Goal: Task Accomplishment & Management: Use online tool/utility

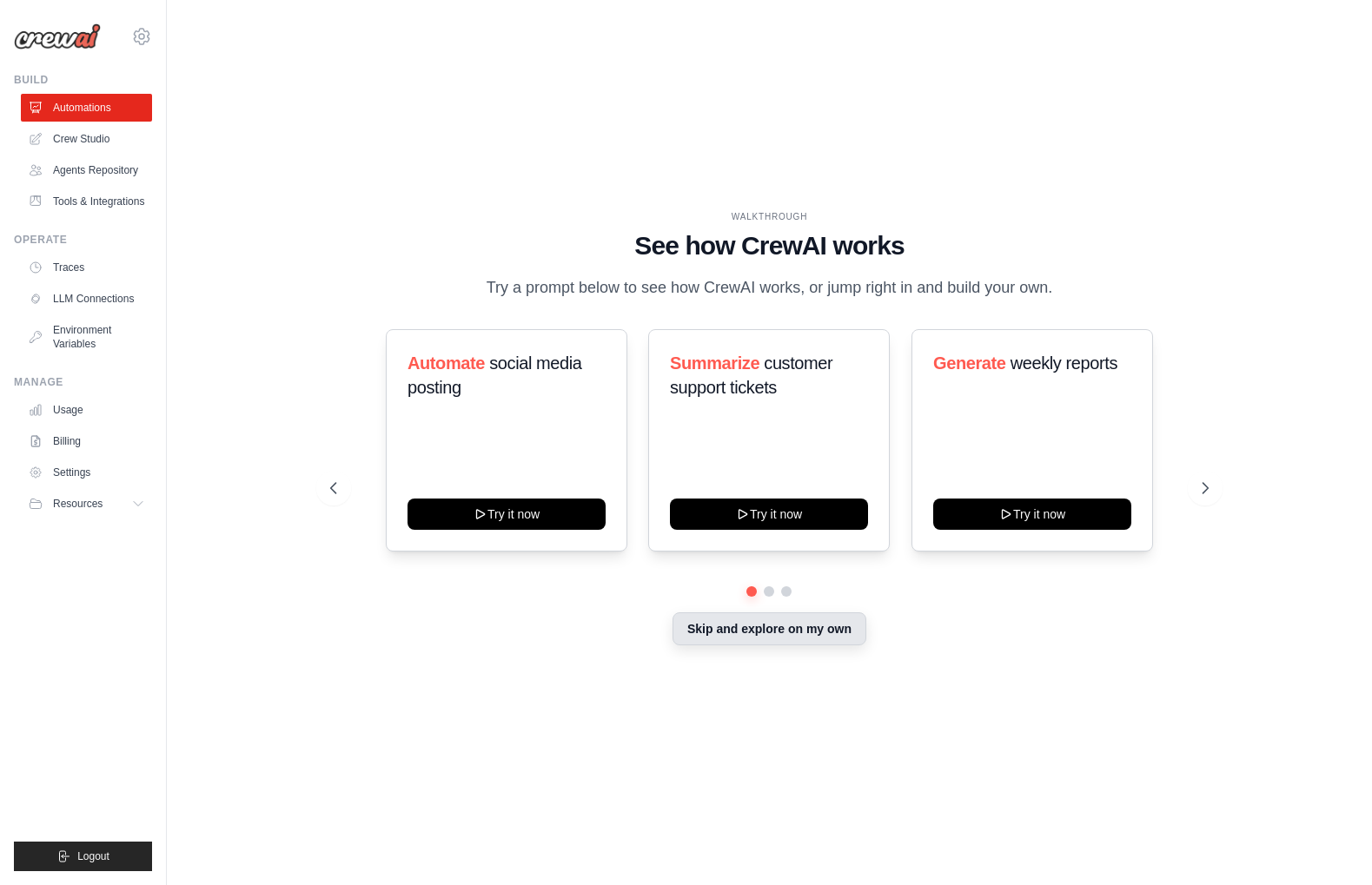
click at [741, 623] on button "Skip and explore on my own" at bounding box center [769, 629] width 193 height 33
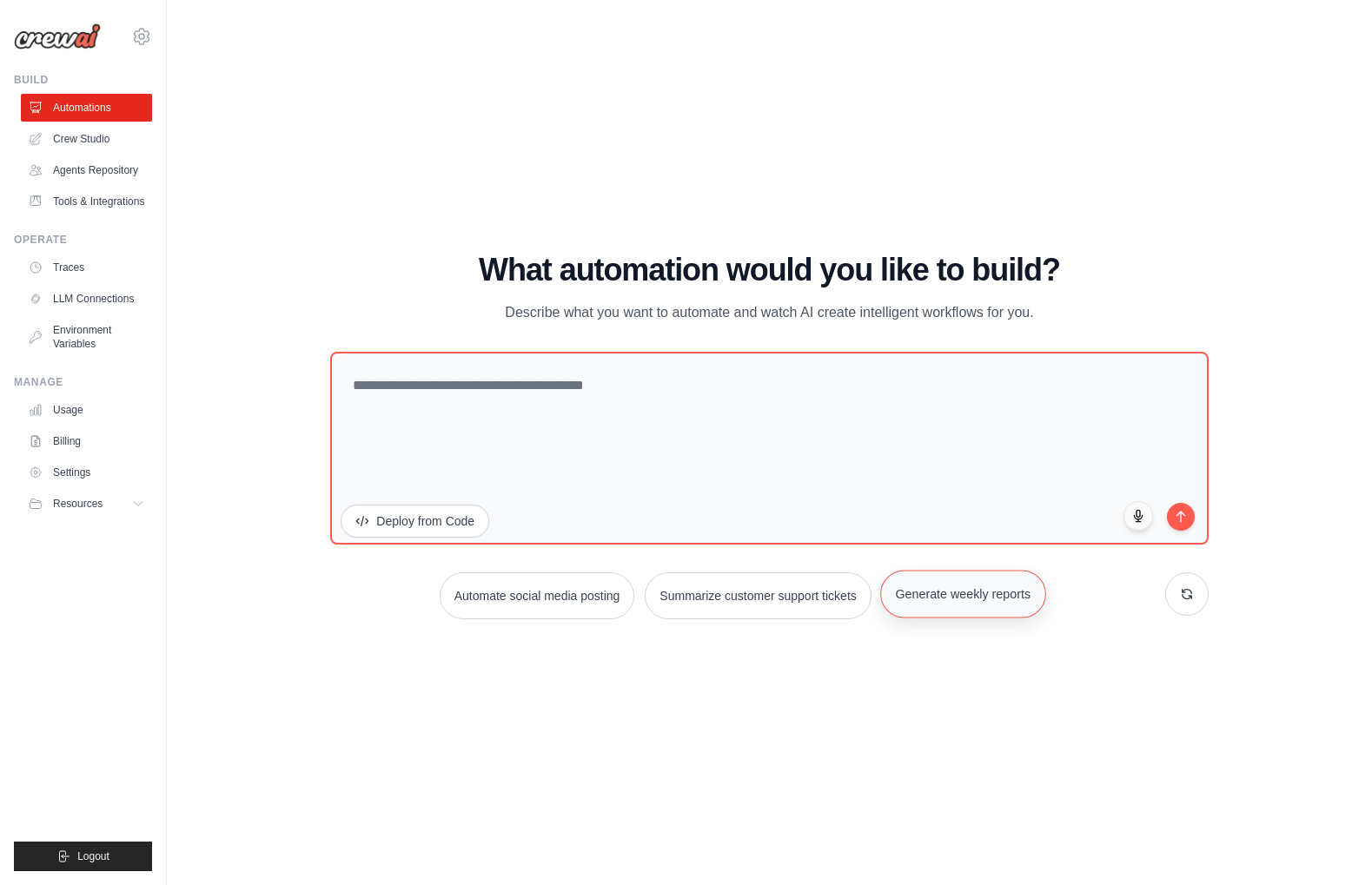
click at [952, 601] on button "Generate weekly reports" at bounding box center [963, 593] width 165 height 48
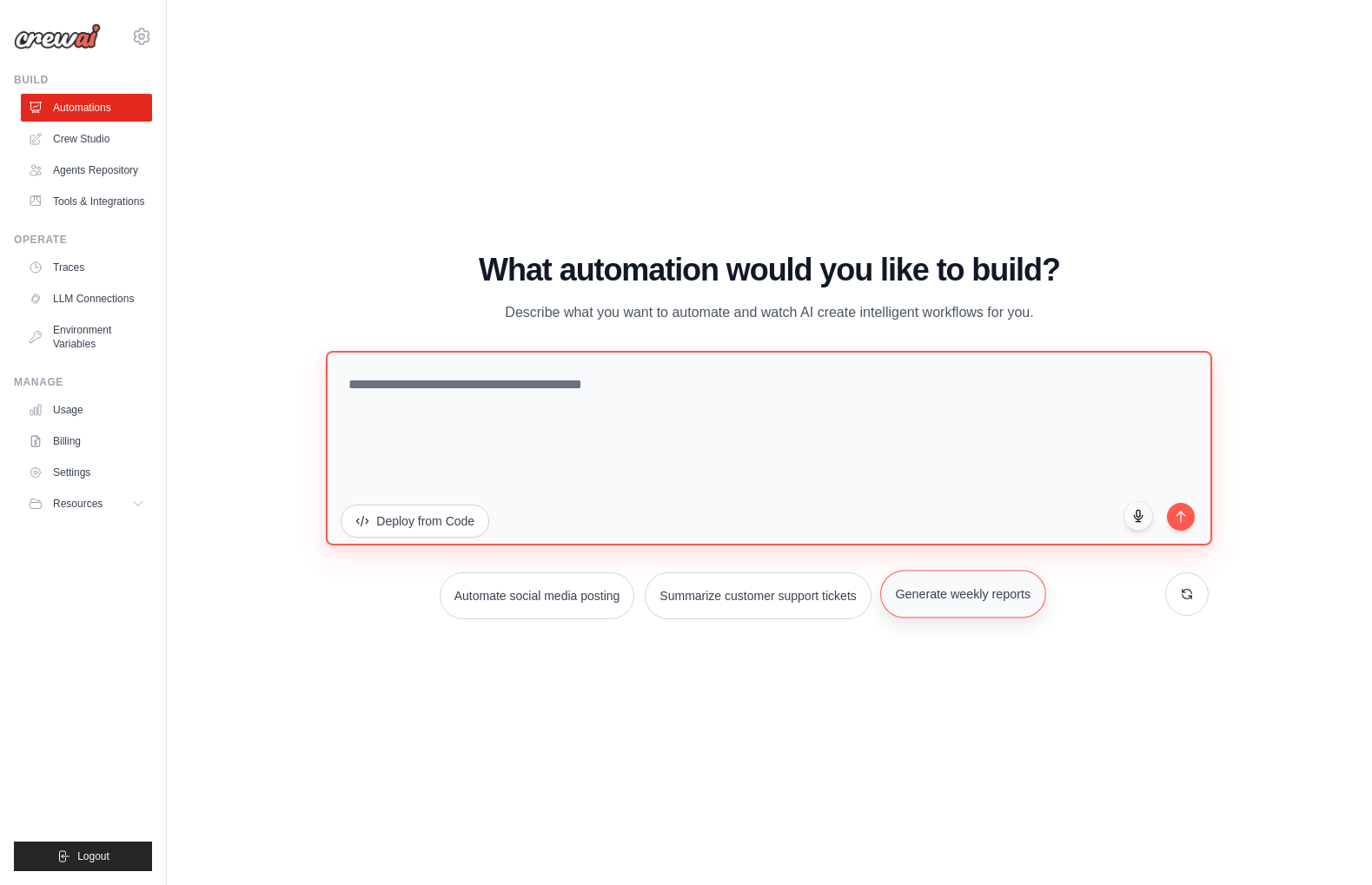
type textarea "**********"
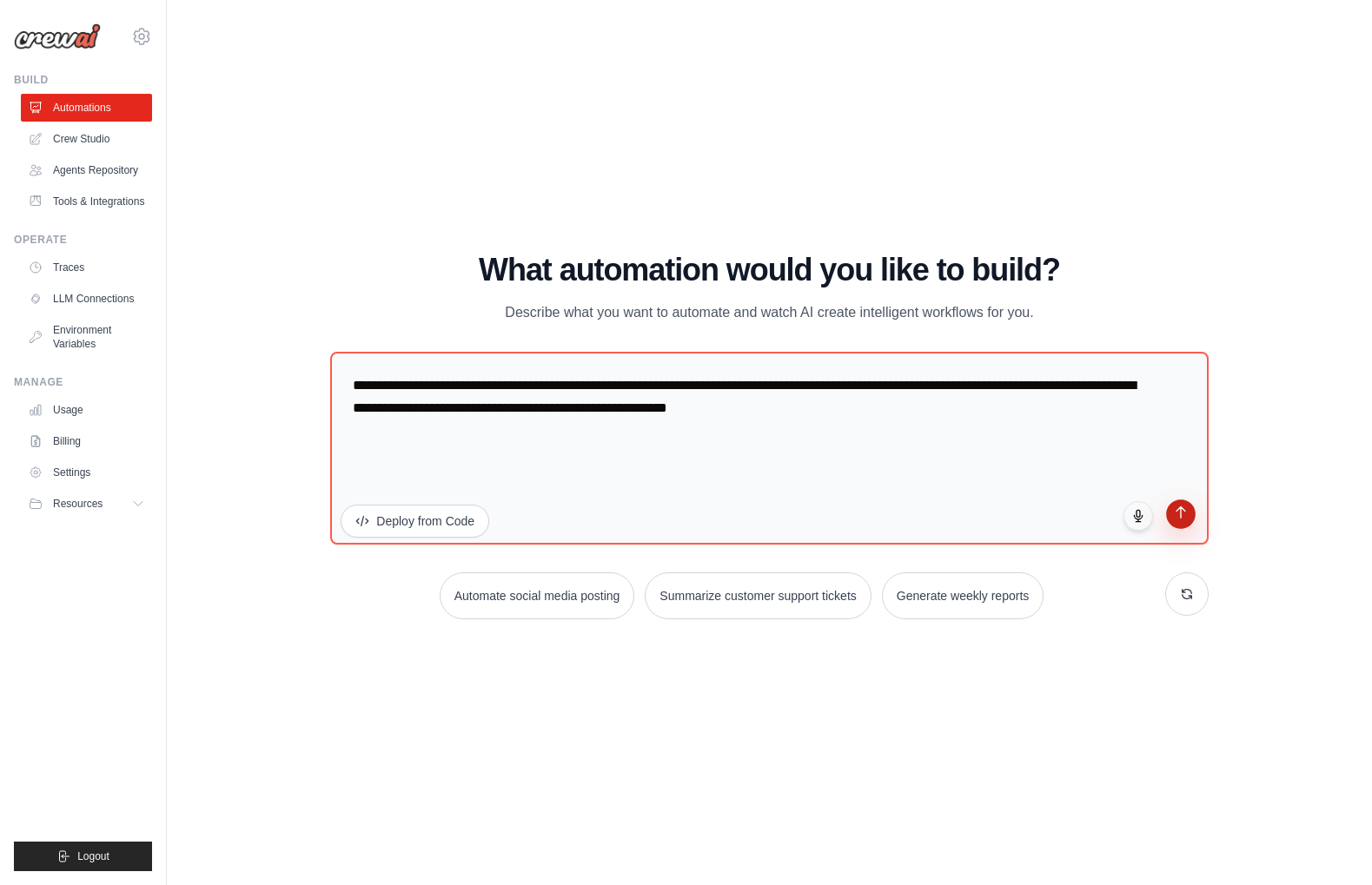
click at [1182, 515] on icon "submit" at bounding box center [1179, 512] width 14 height 14
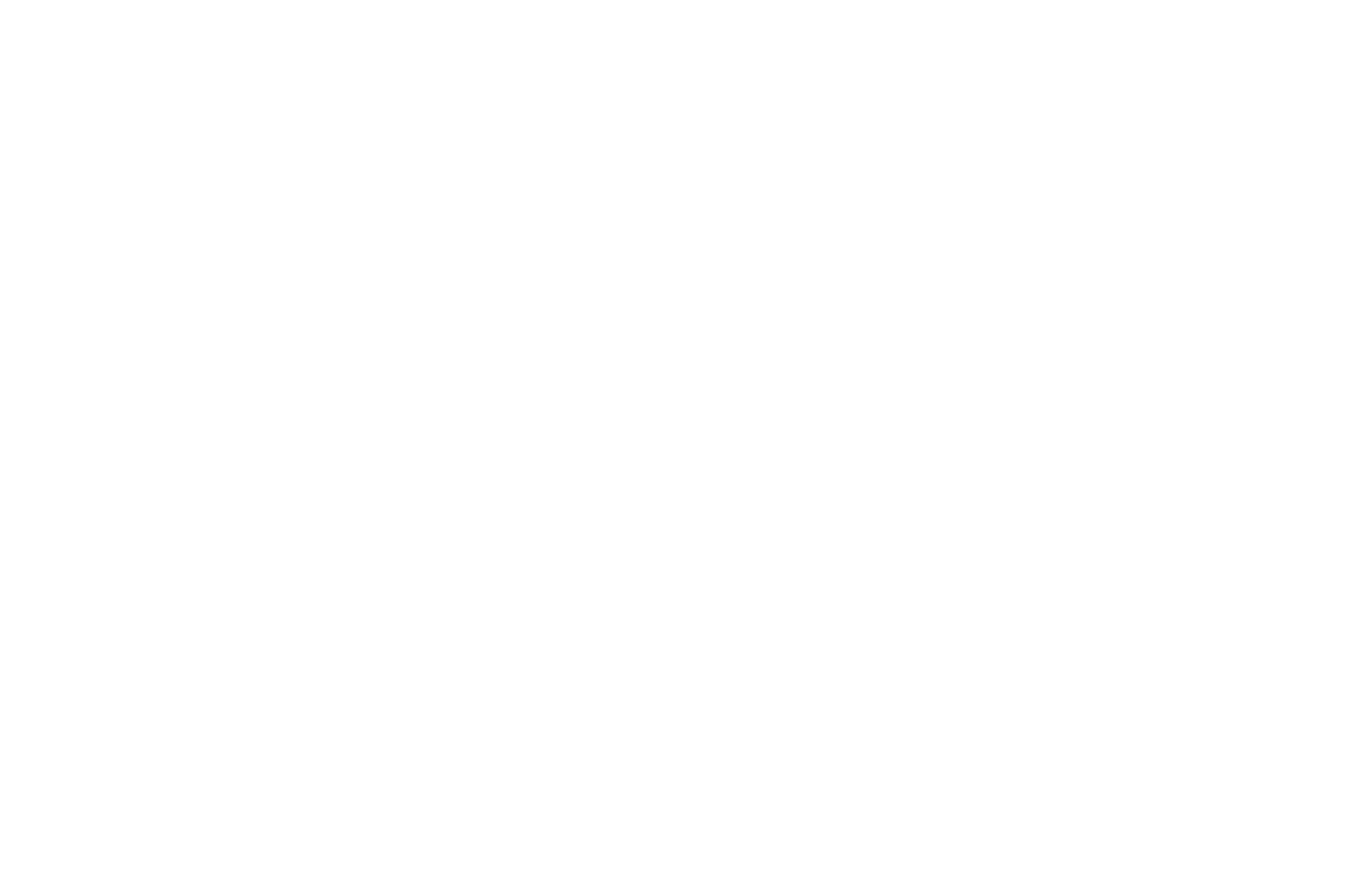
click at [1182, 0] on html at bounding box center [686, 0] width 1372 height 0
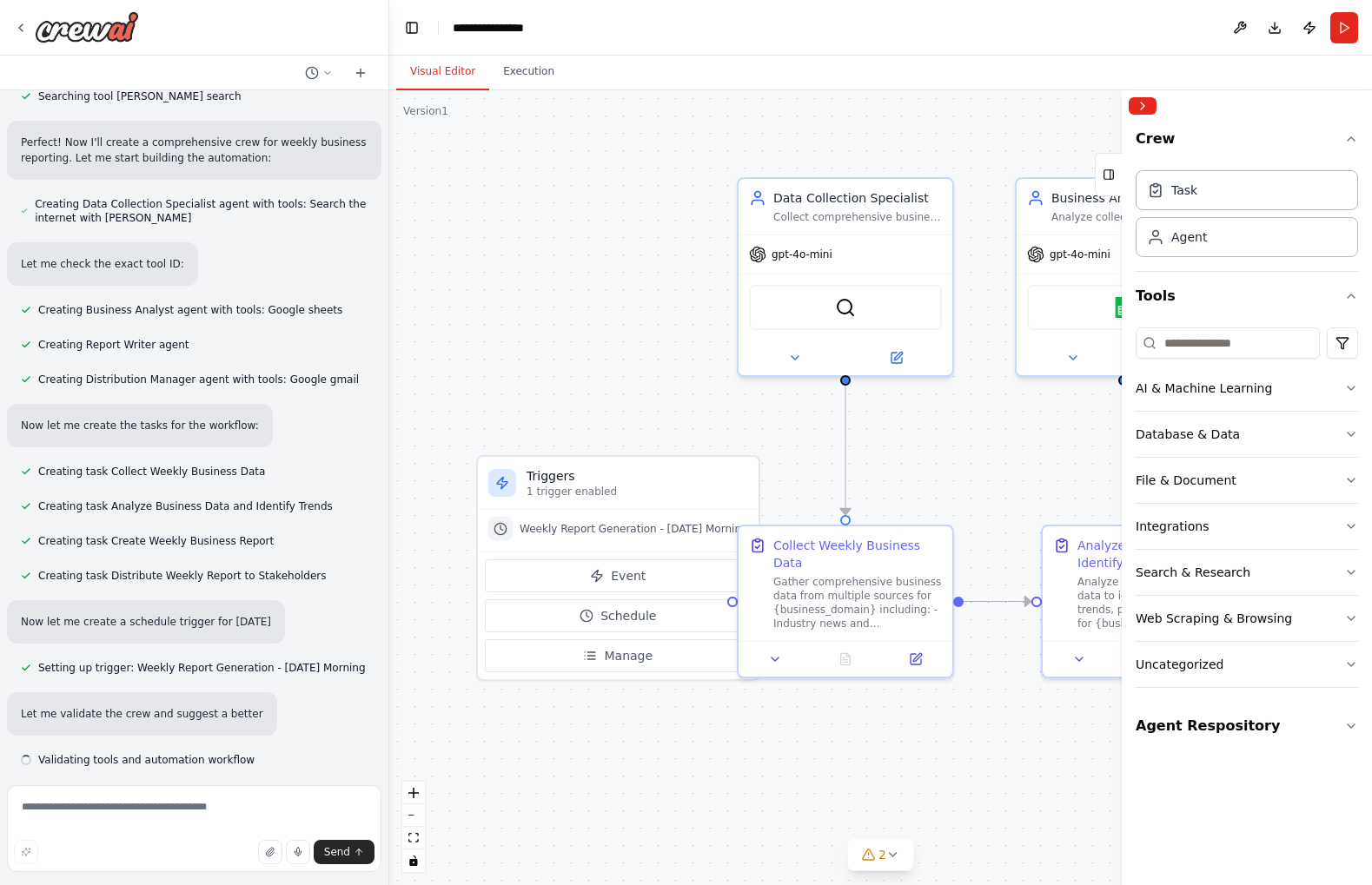
scroll to position [487, 0]
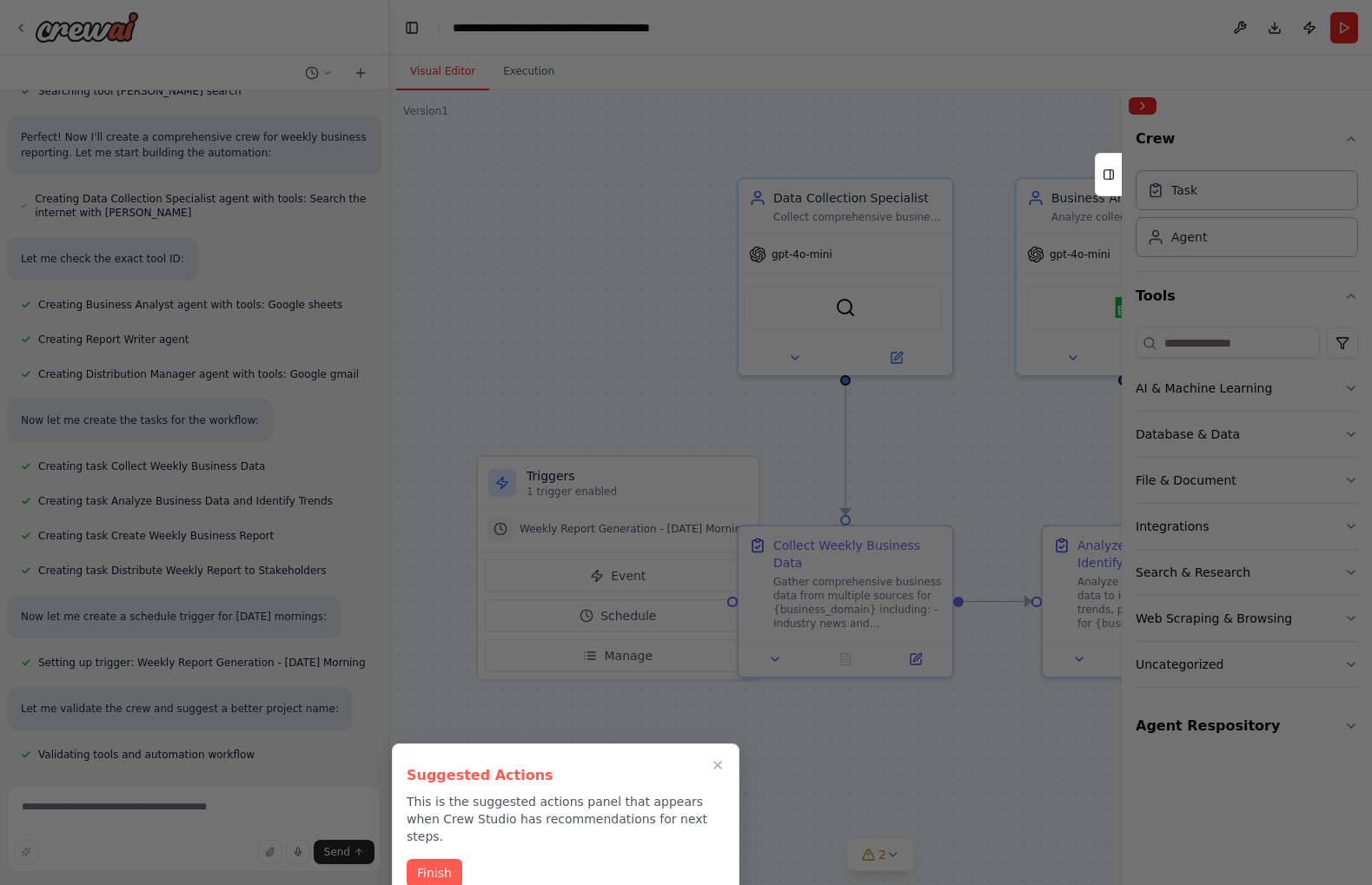
click at [1001, 424] on div at bounding box center [686, 442] width 1372 height 885
click at [1011, 143] on div at bounding box center [686, 442] width 1372 height 885
click at [434, 860] on button "Finish" at bounding box center [435, 872] width 56 height 29
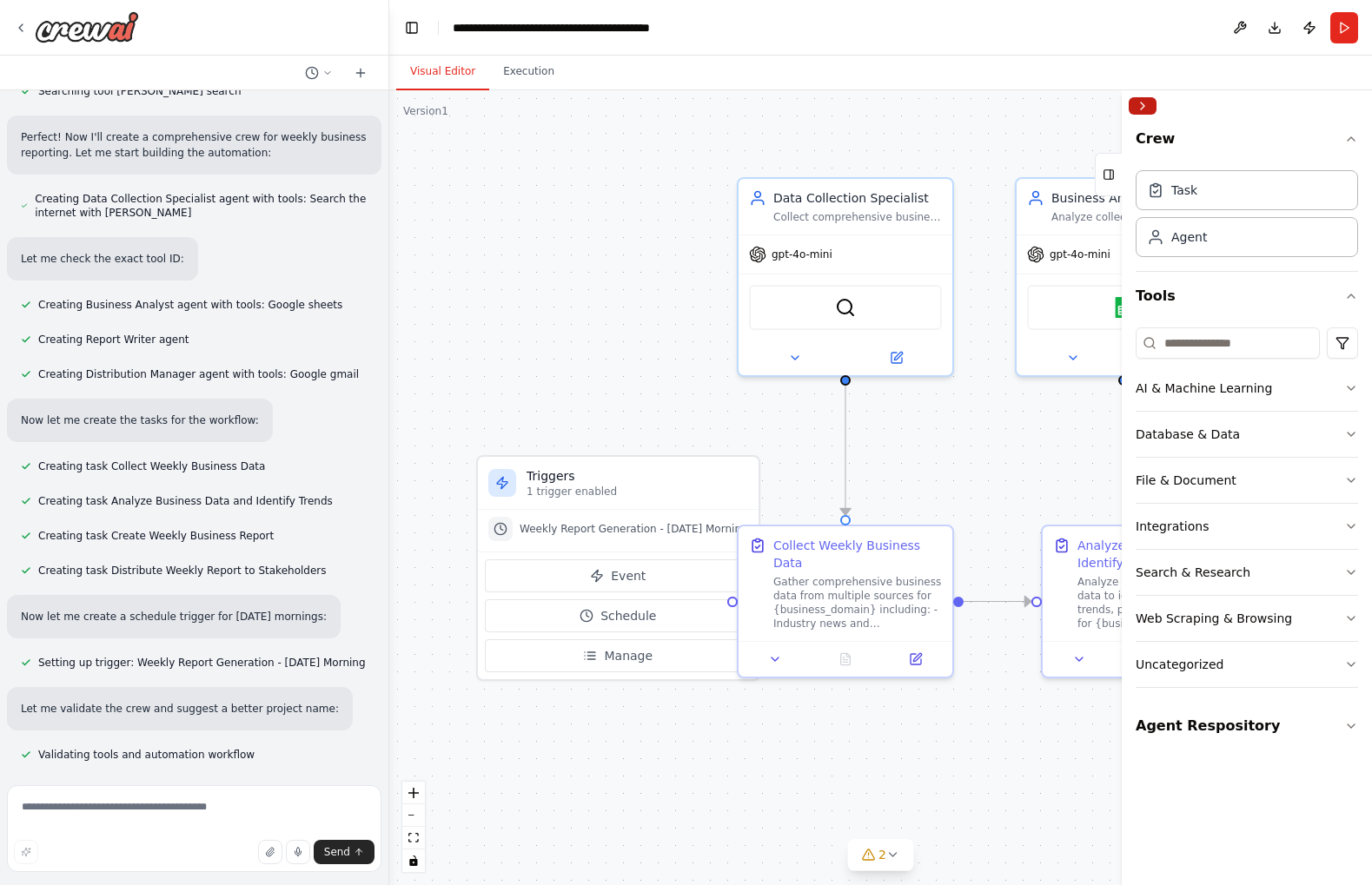
click at [1131, 106] on button "Collapse right sidebar" at bounding box center [1142, 106] width 28 height 17
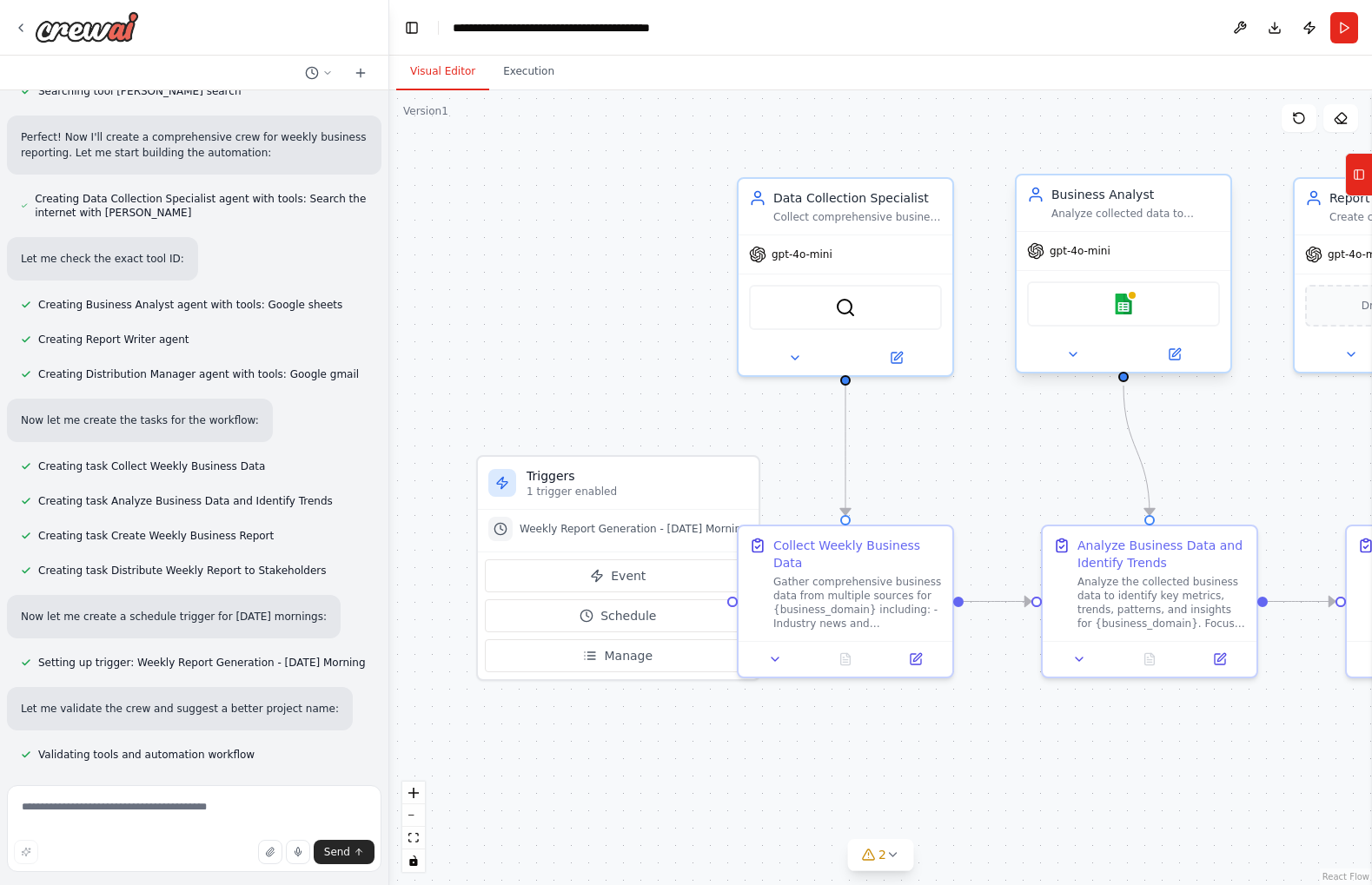
click at [1134, 311] on div "Google sheets" at bounding box center [1123, 304] width 193 height 45
click at [1075, 358] on icon at bounding box center [1072, 353] width 14 height 14
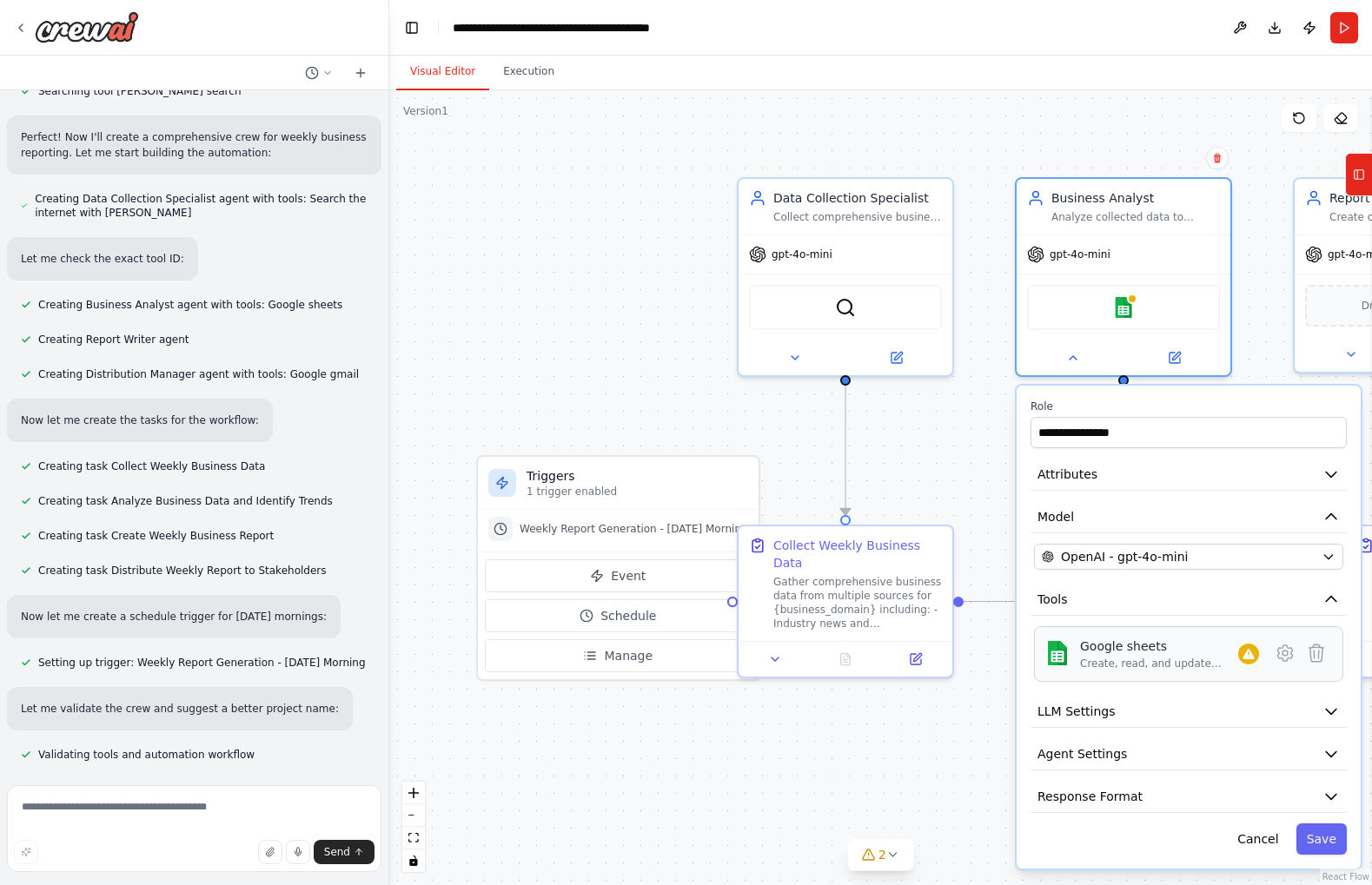
click at [1102, 653] on div "Google sheets" at bounding box center [1159, 645] width 158 height 17
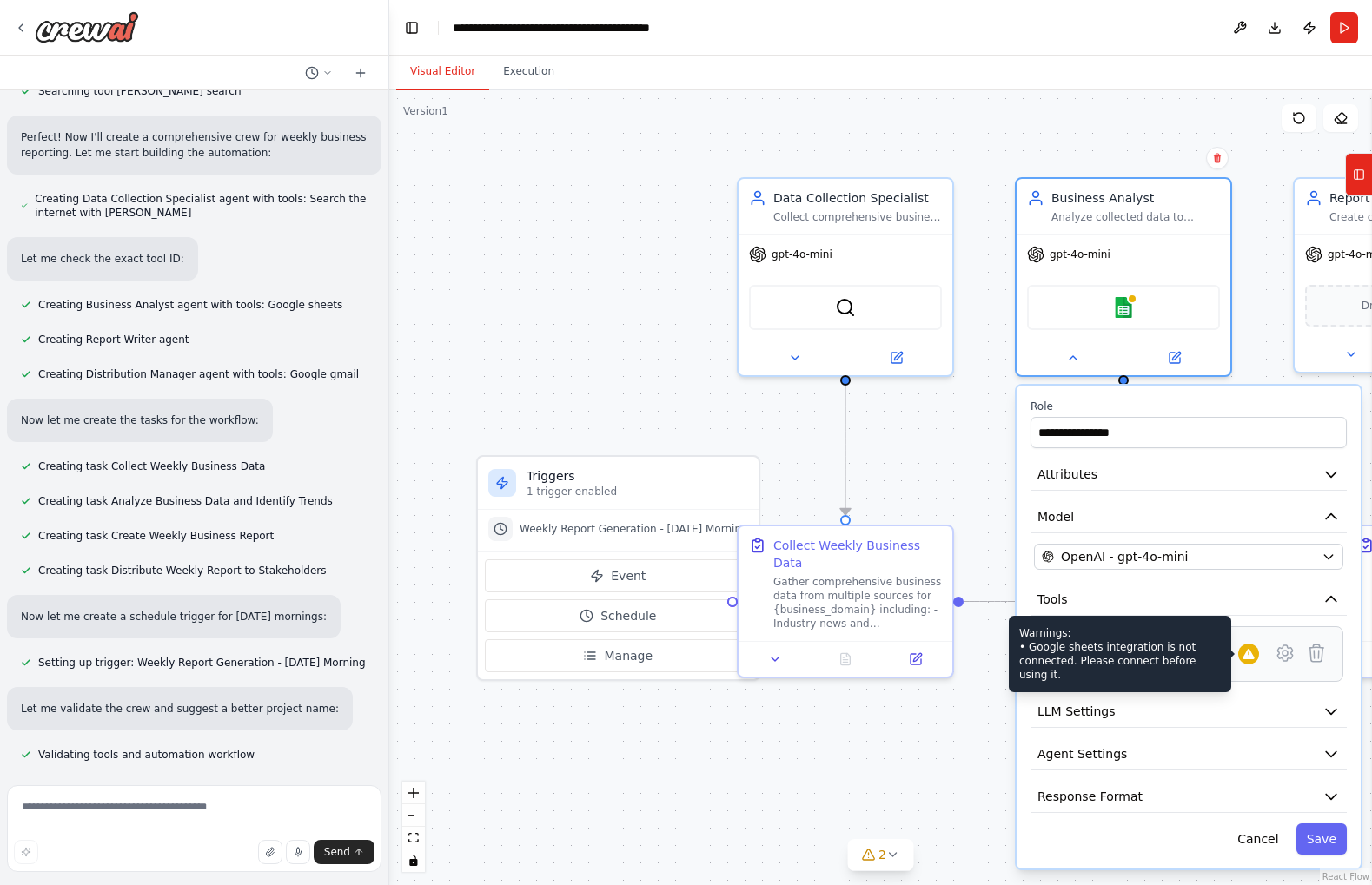
click at [1247, 657] on icon at bounding box center [1247, 654] width 11 height 11
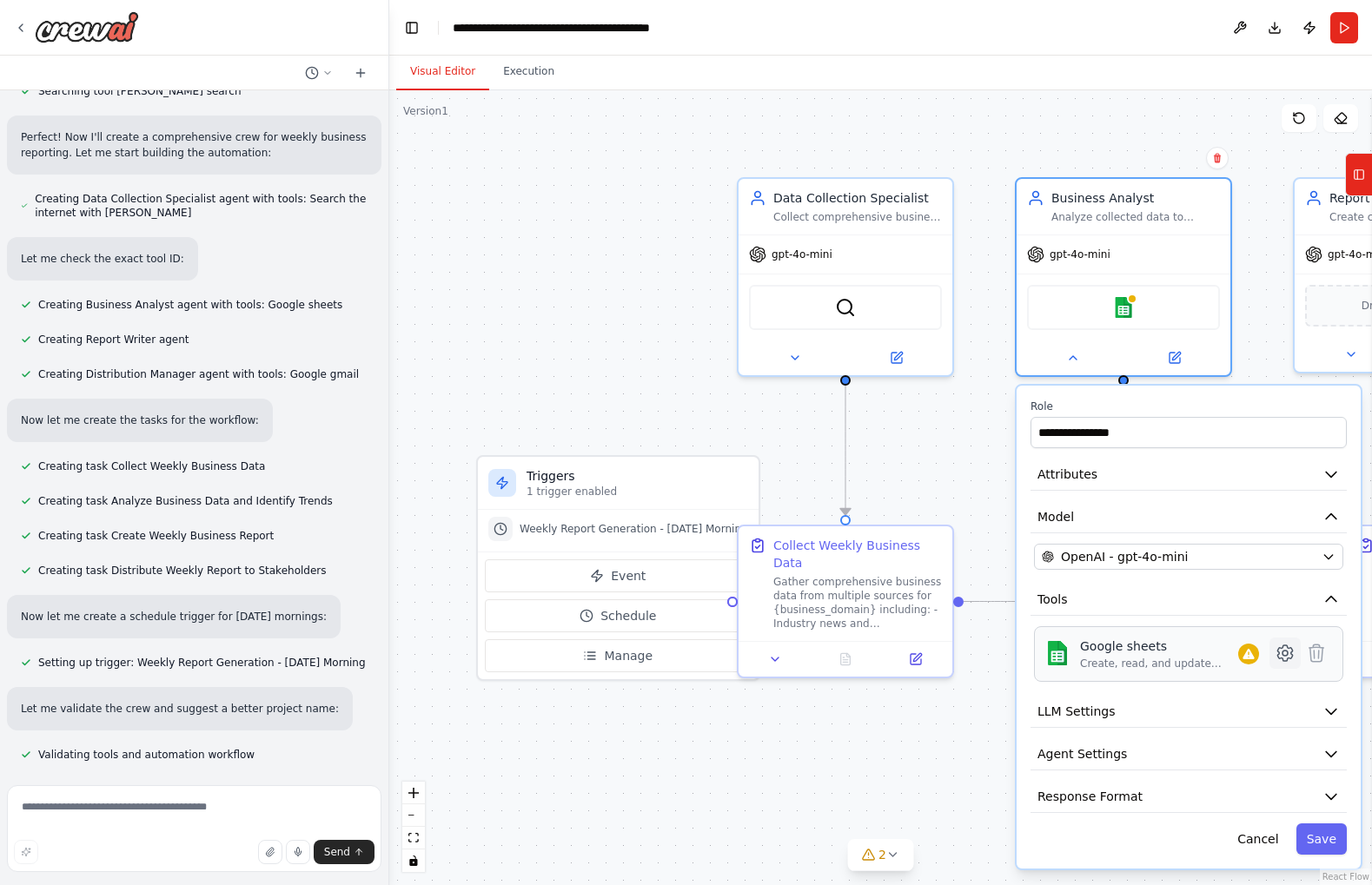
click at [1290, 657] on icon at bounding box center [1284, 653] width 14 height 15
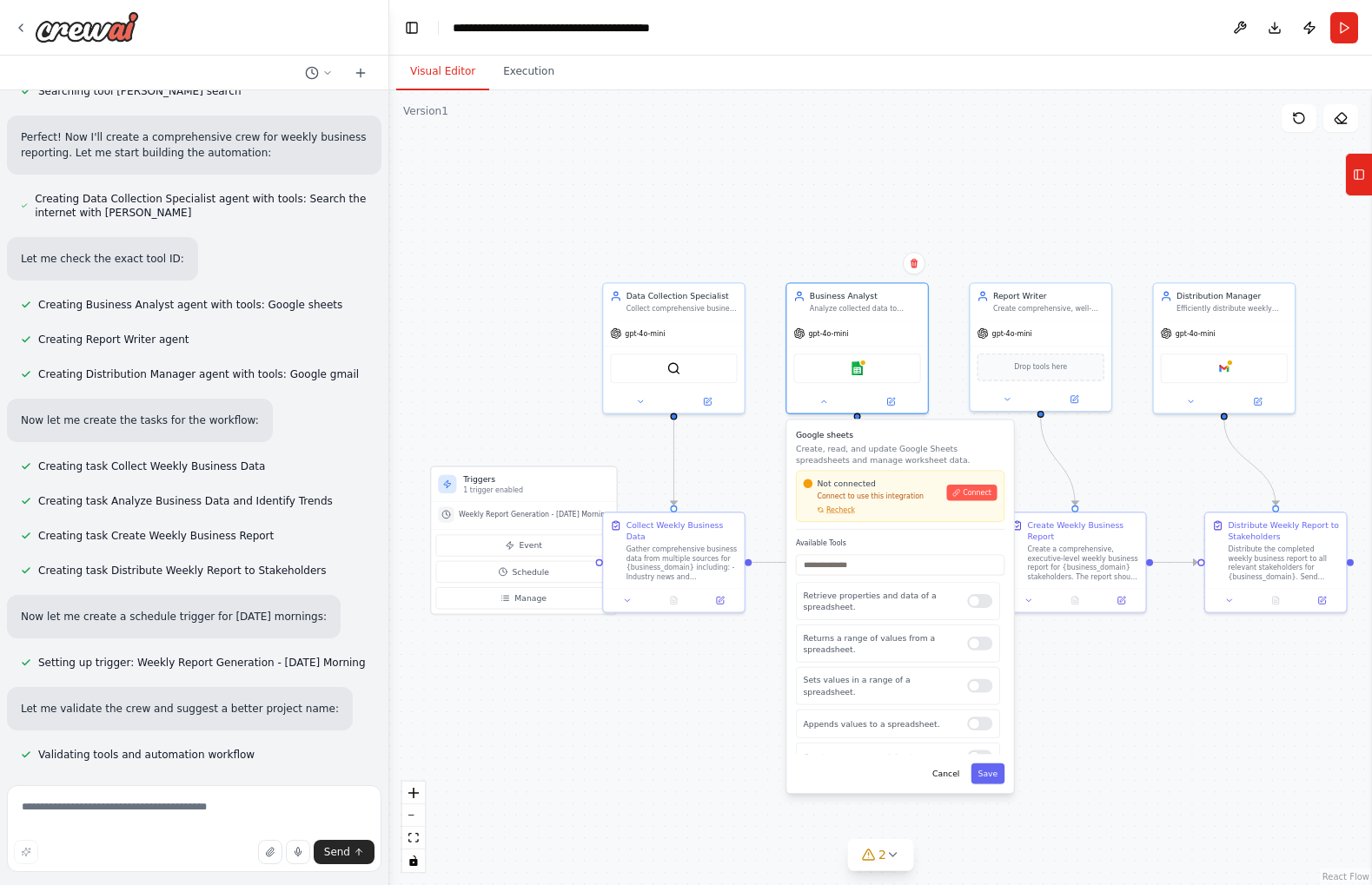
drag, startPoint x: 890, startPoint y: 716, endPoint x: 597, endPoint y: 681, distance: 295.1
click at [597, 681] on div ".deletable-edge-delete-btn { width: 20px; height: 20px; border: 0px solid #ffff…" at bounding box center [880, 487] width 982 height 795
click at [973, 748] on div at bounding box center [976, 754] width 25 height 14
click at [974, 605] on div "Retrieve properties and data of a spreadsheet." at bounding box center [895, 598] width 204 height 38
click at [974, 602] on div at bounding box center [976, 598] width 25 height 14
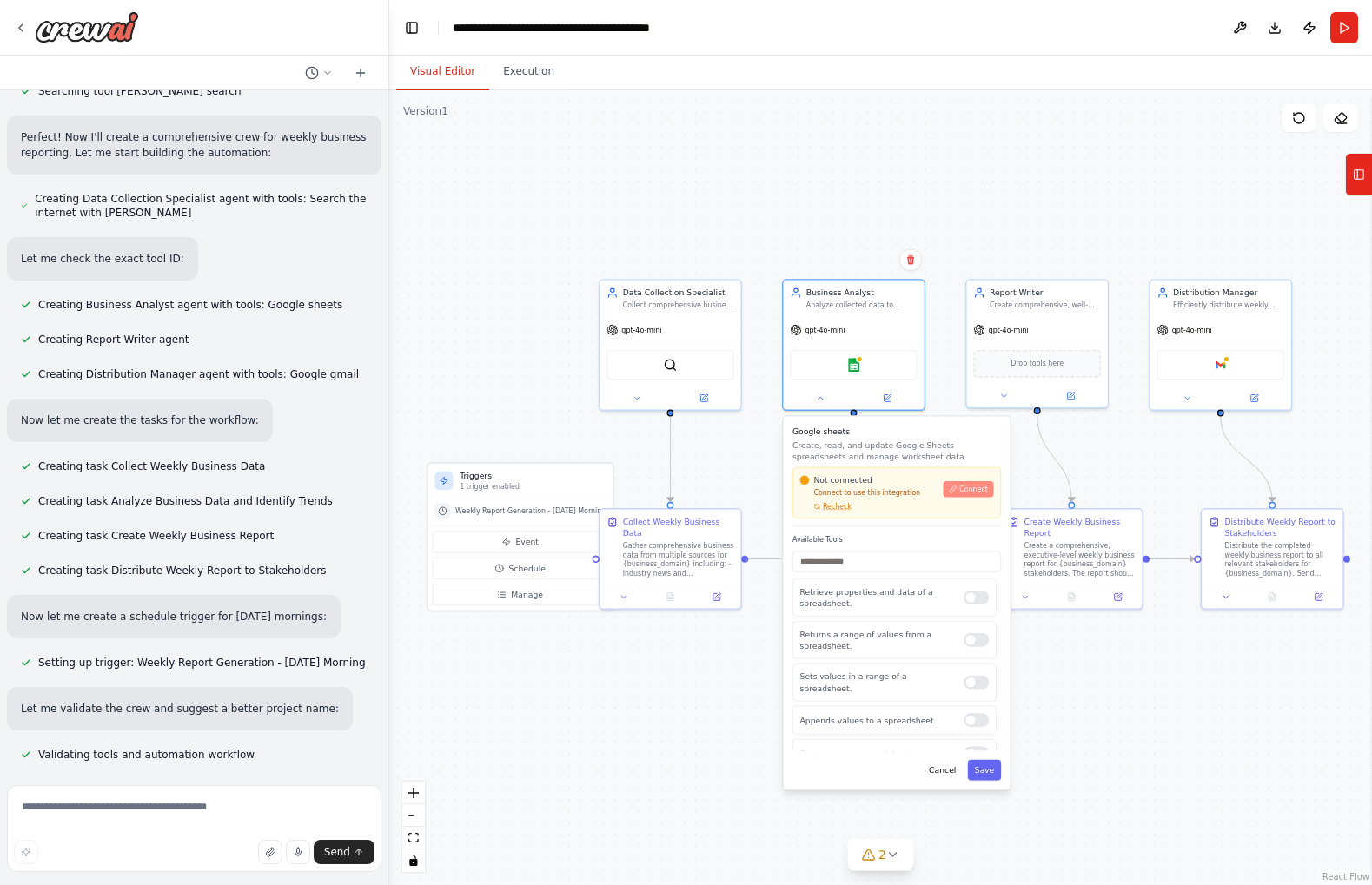
click at [960, 487] on span "Connect" at bounding box center [973, 489] width 29 height 10
click at [26, 32] on icon at bounding box center [20, 27] width 14 height 14
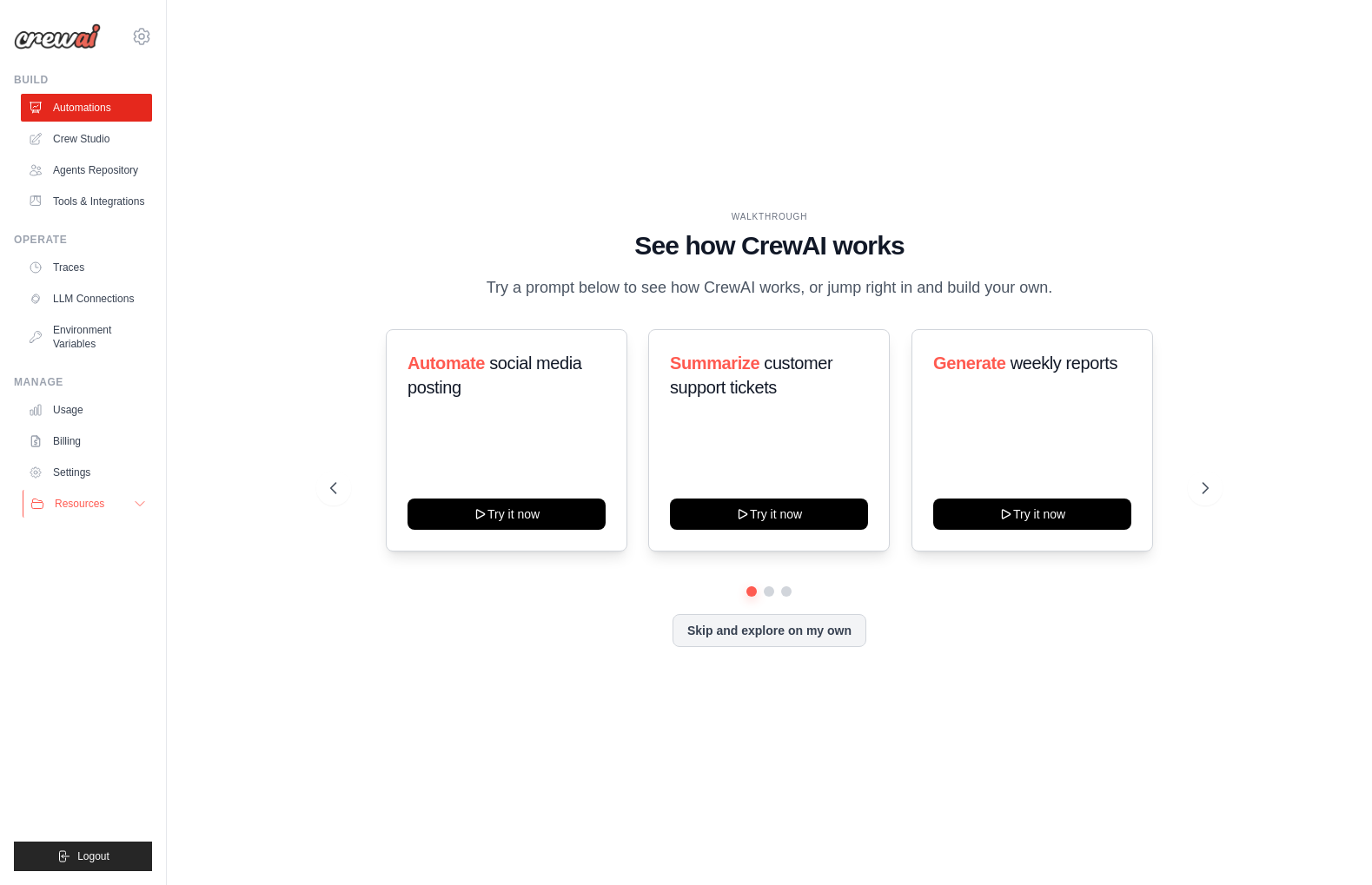
click at [72, 504] on span "Resources" at bounding box center [80, 504] width 50 height 14
click at [67, 475] on link "Settings" at bounding box center [88, 472] width 131 height 28
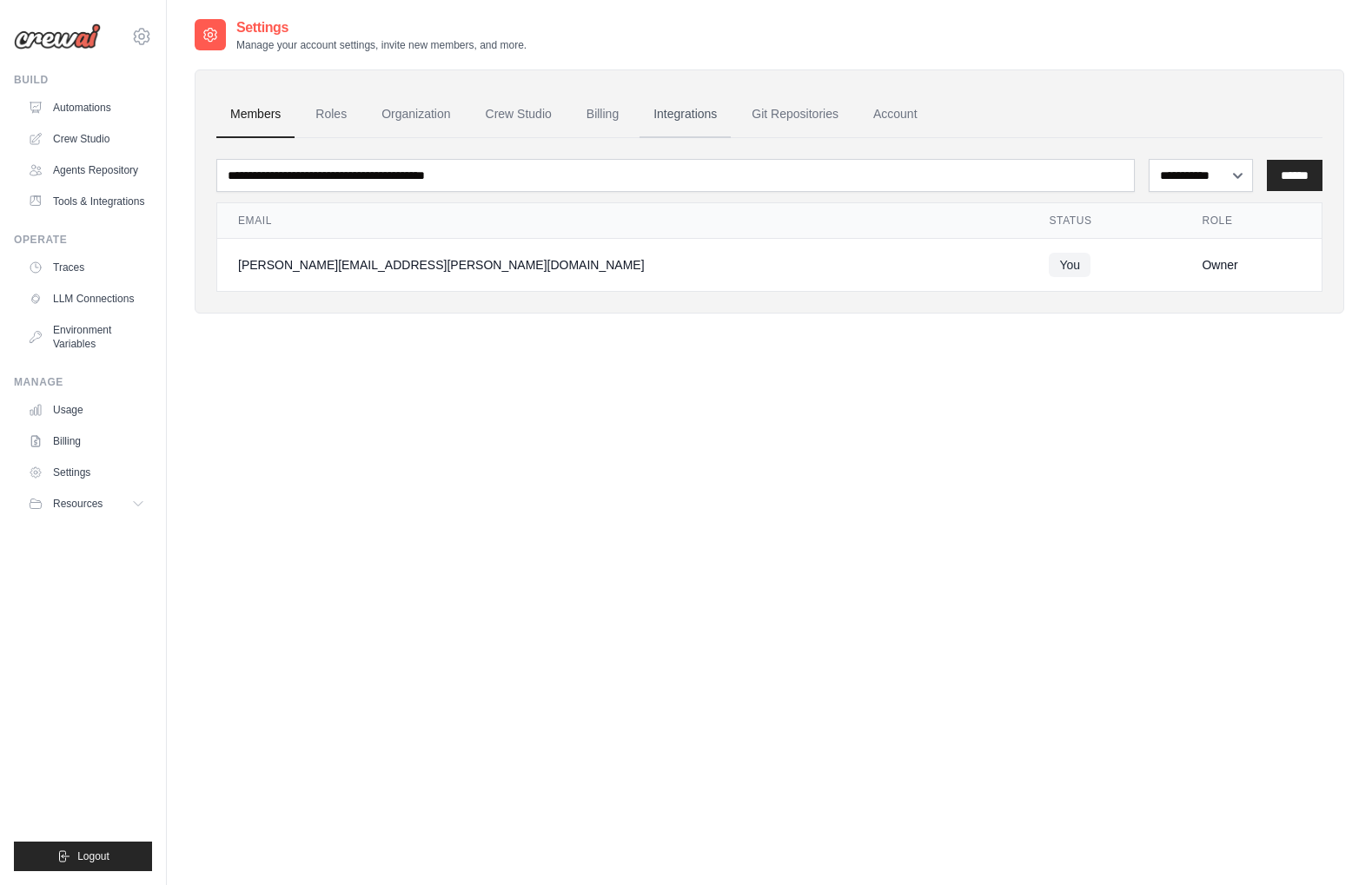
click at [687, 108] on link "Integrations" at bounding box center [684, 115] width 91 height 47
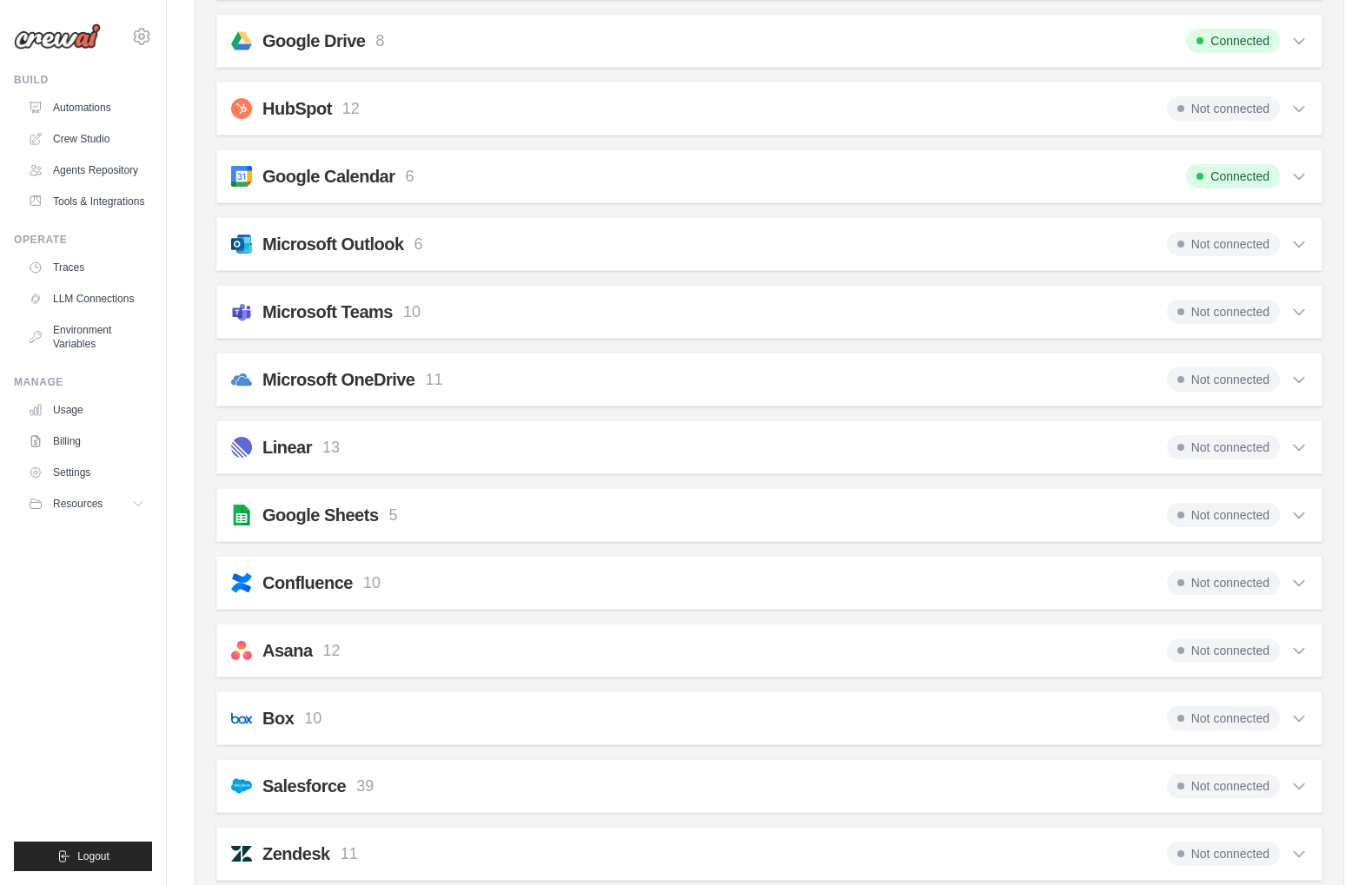
scroll to position [441, 0]
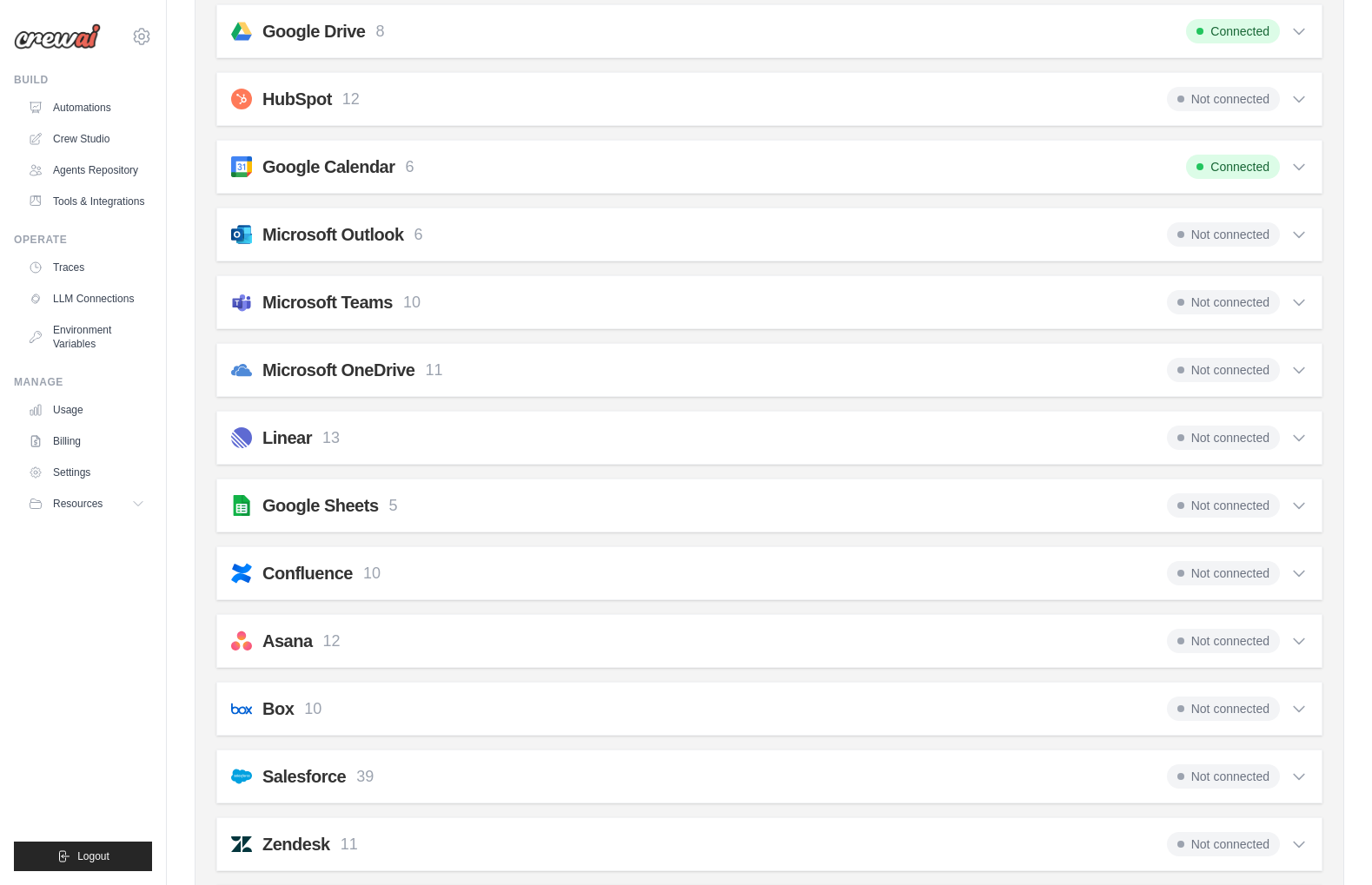
click at [1296, 509] on icon at bounding box center [1298, 505] width 17 height 17
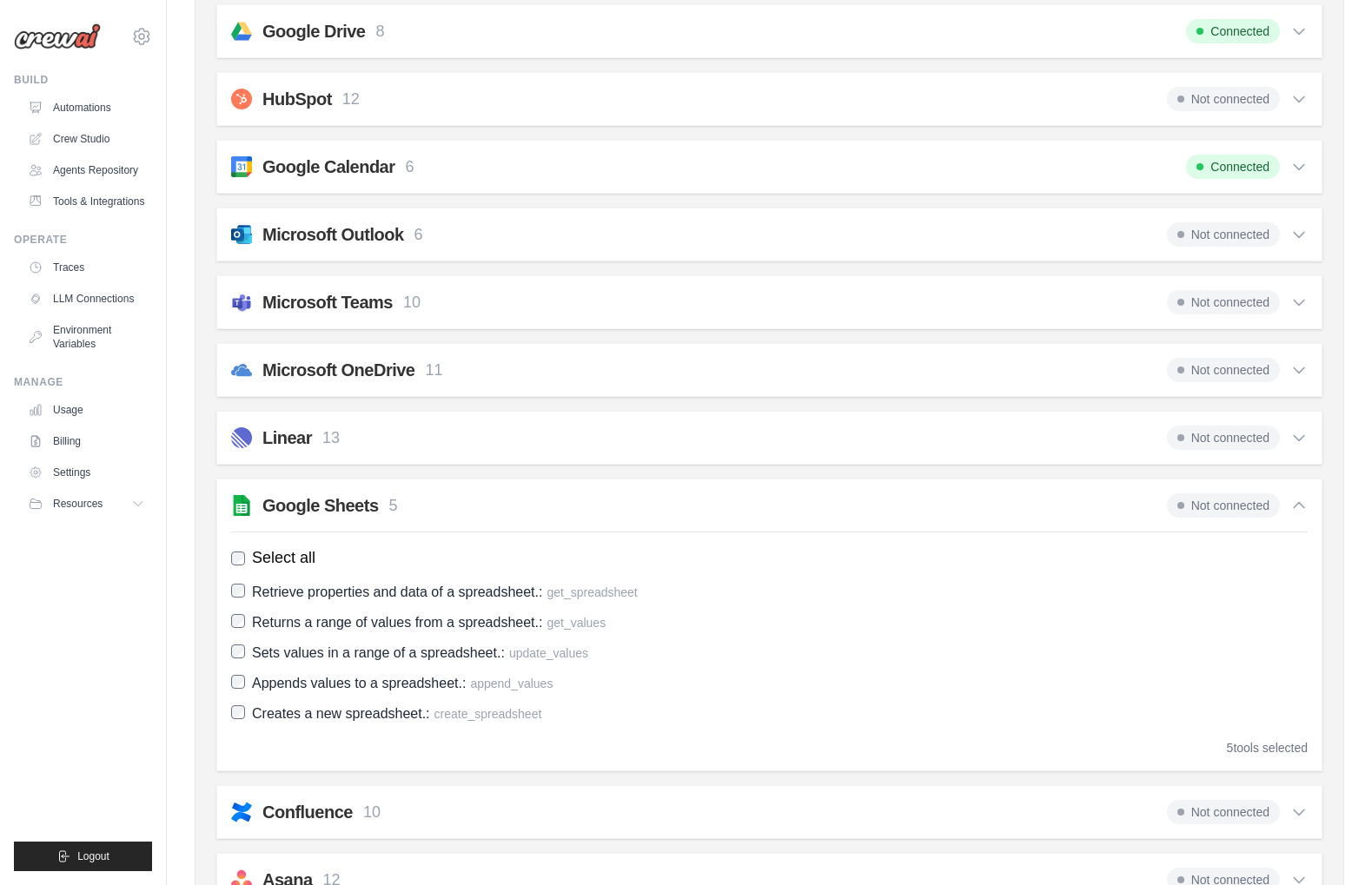
scroll to position [504, 0]
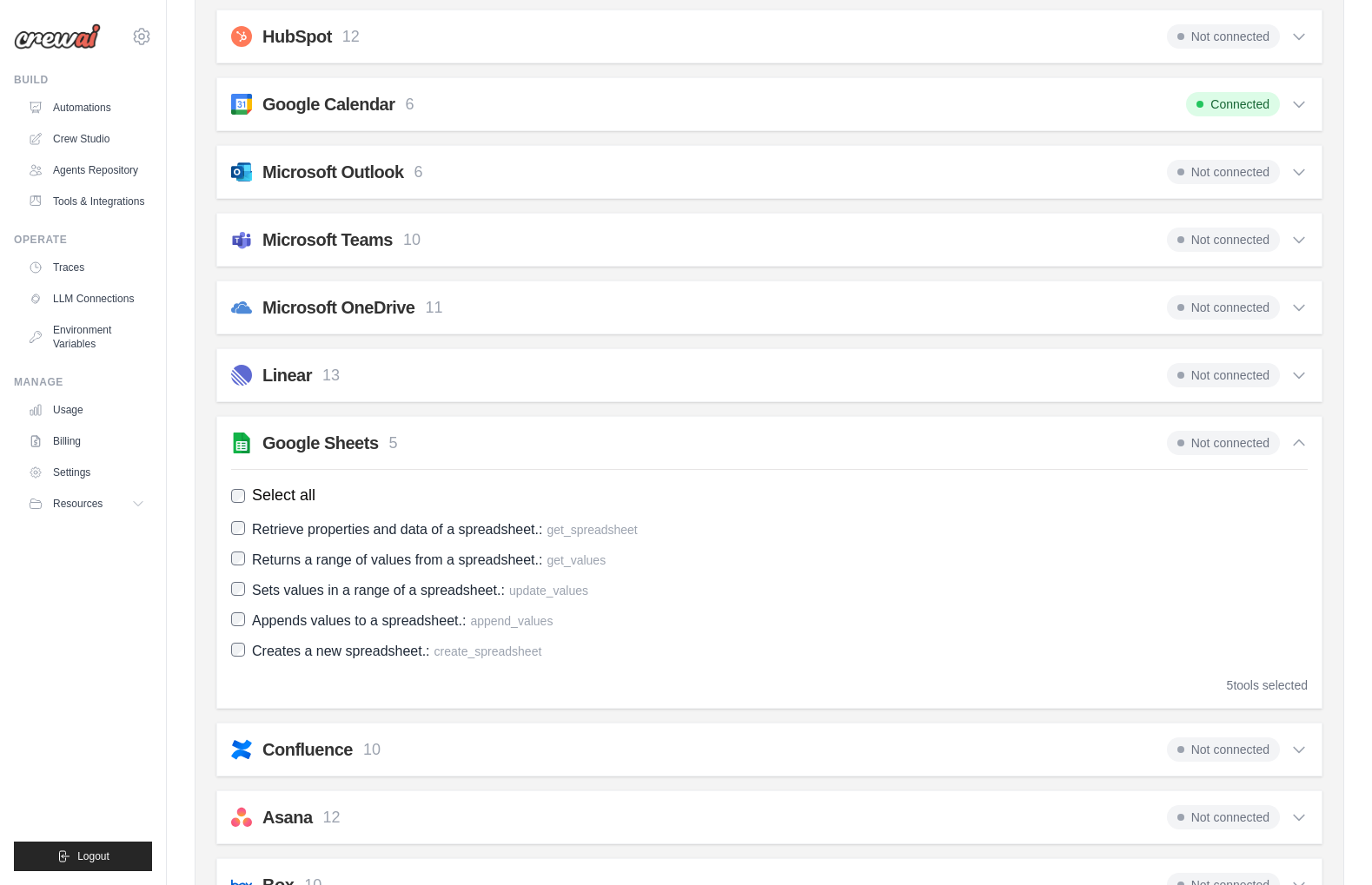
click at [1216, 447] on span "Not connected" at bounding box center [1223, 443] width 113 height 24
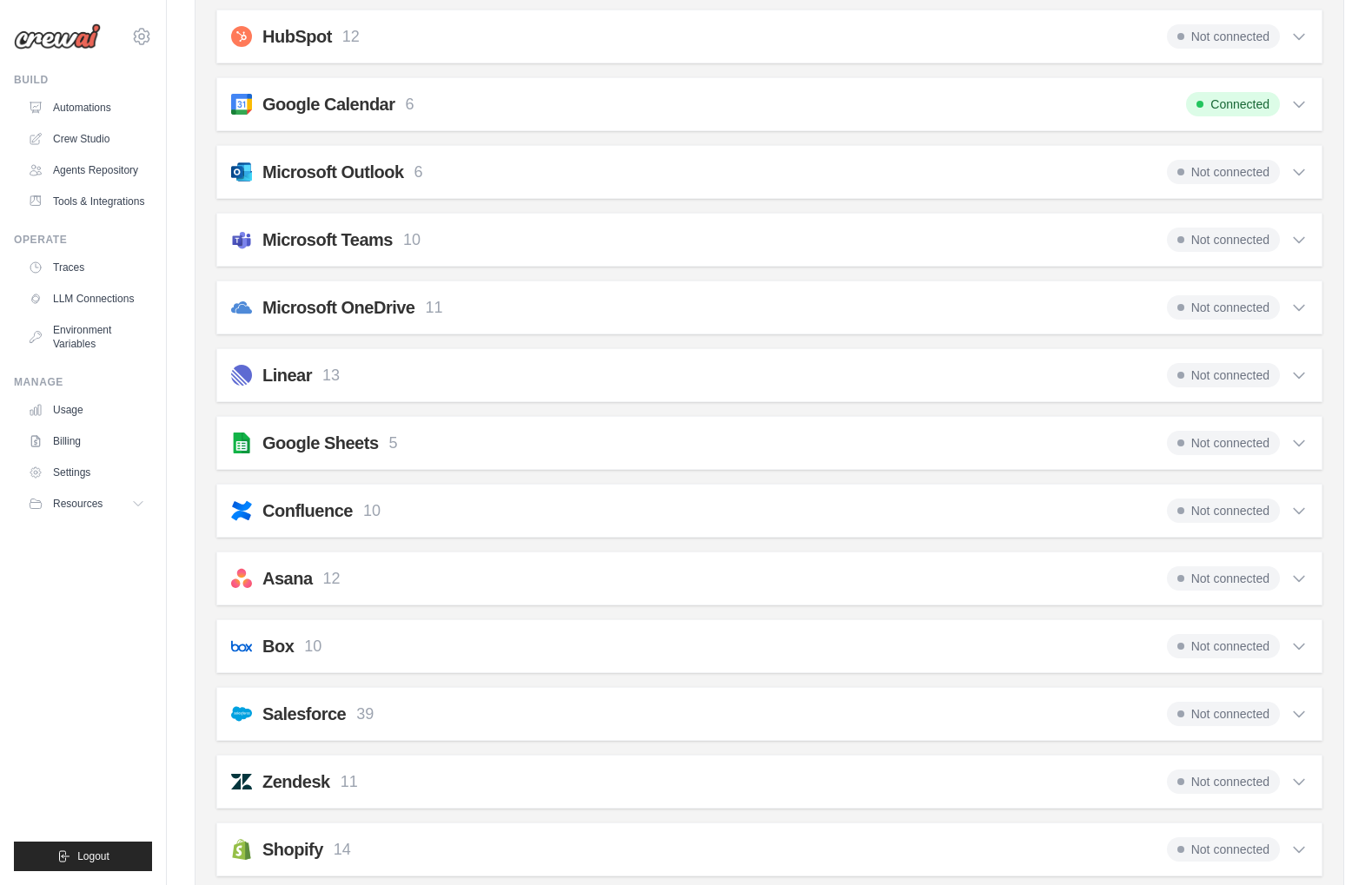
click at [1216, 447] on span "Not connected" at bounding box center [1223, 443] width 113 height 24
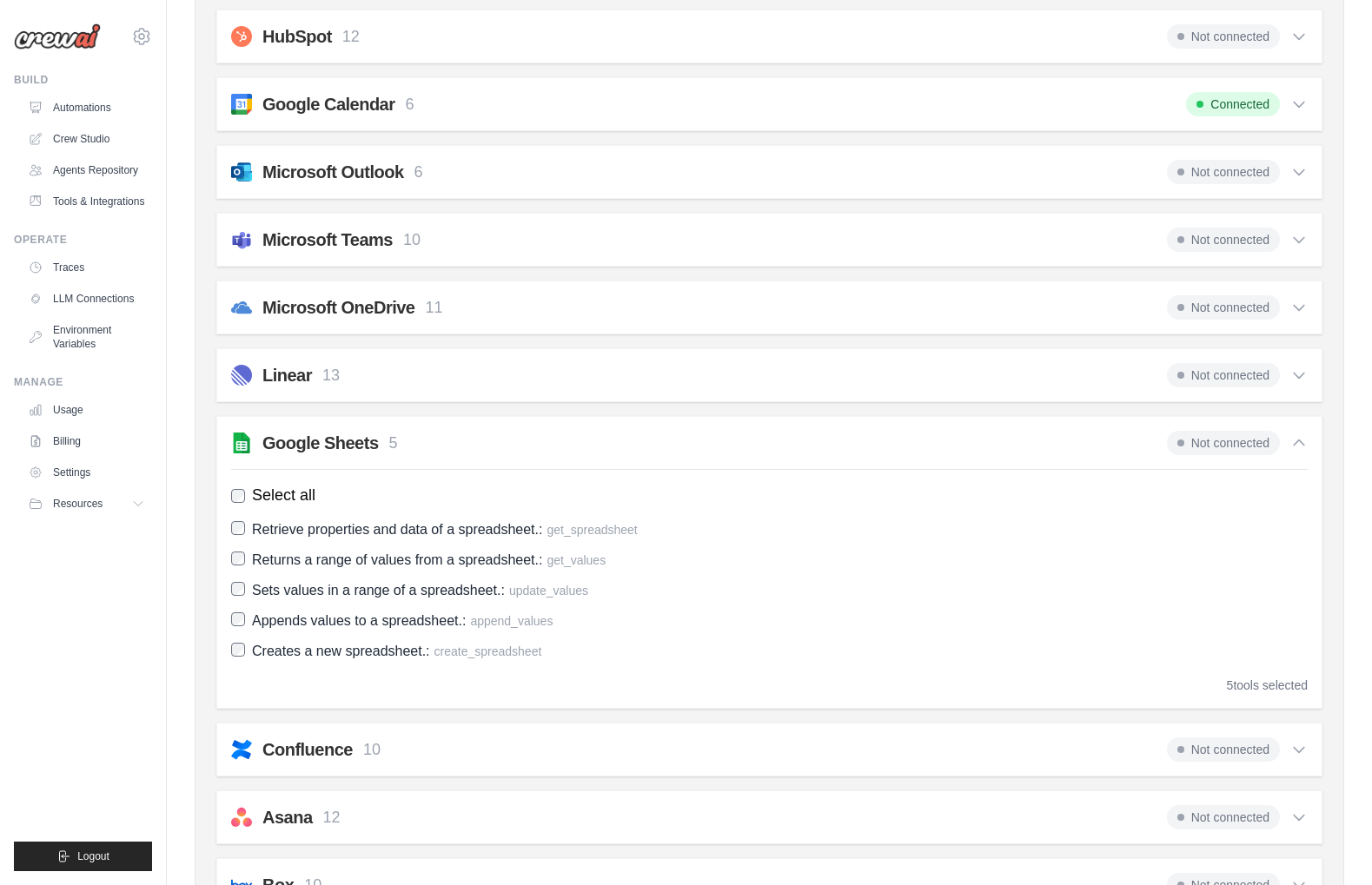
click at [1292, 445] on icon at bounding box center [1298, 443] width 17 height 17
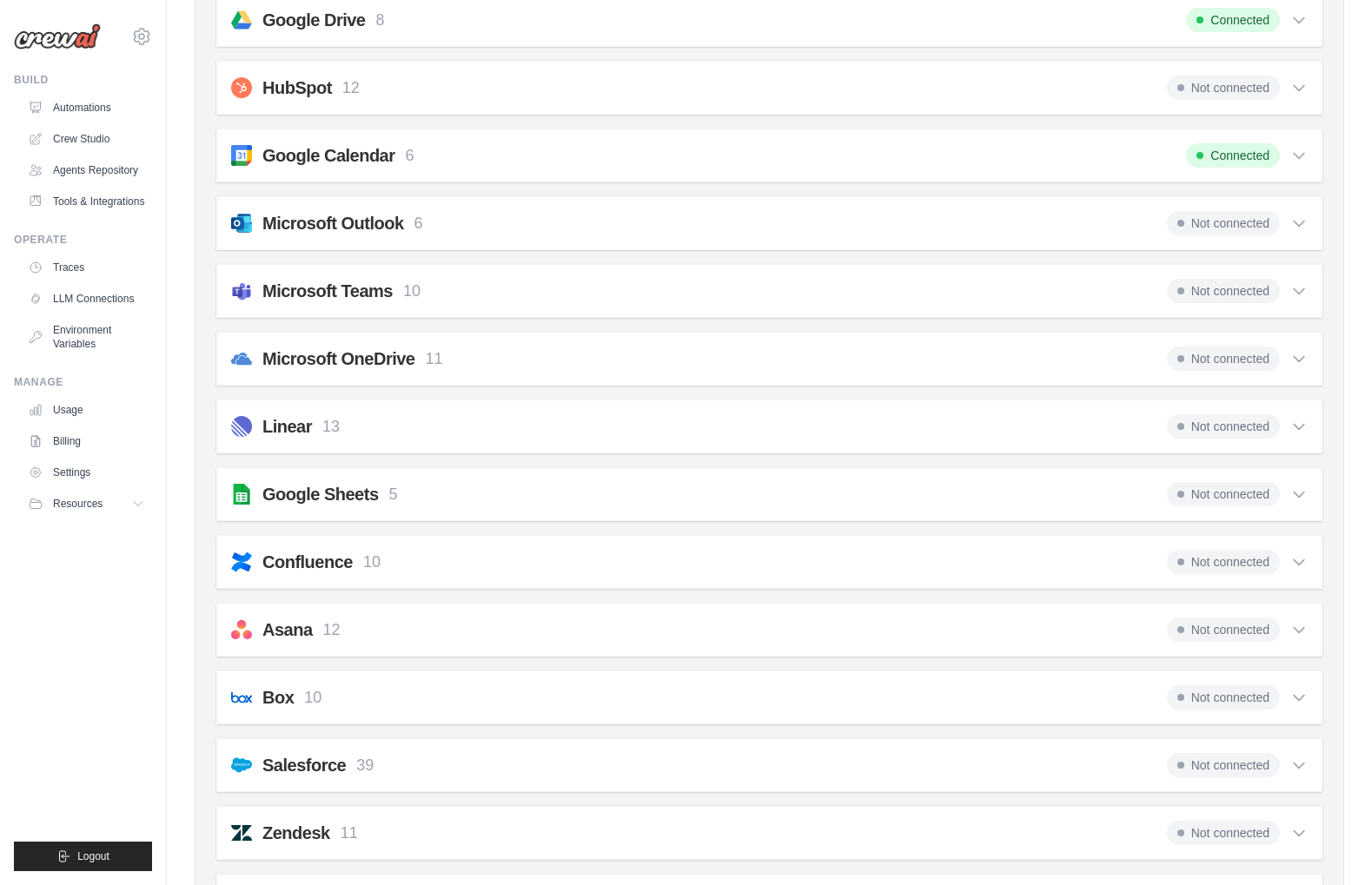
scroll to position [455, 0]
click at [1203, 492] on span "Not connected" at bounding box center [1223, 492] width 113 height 24
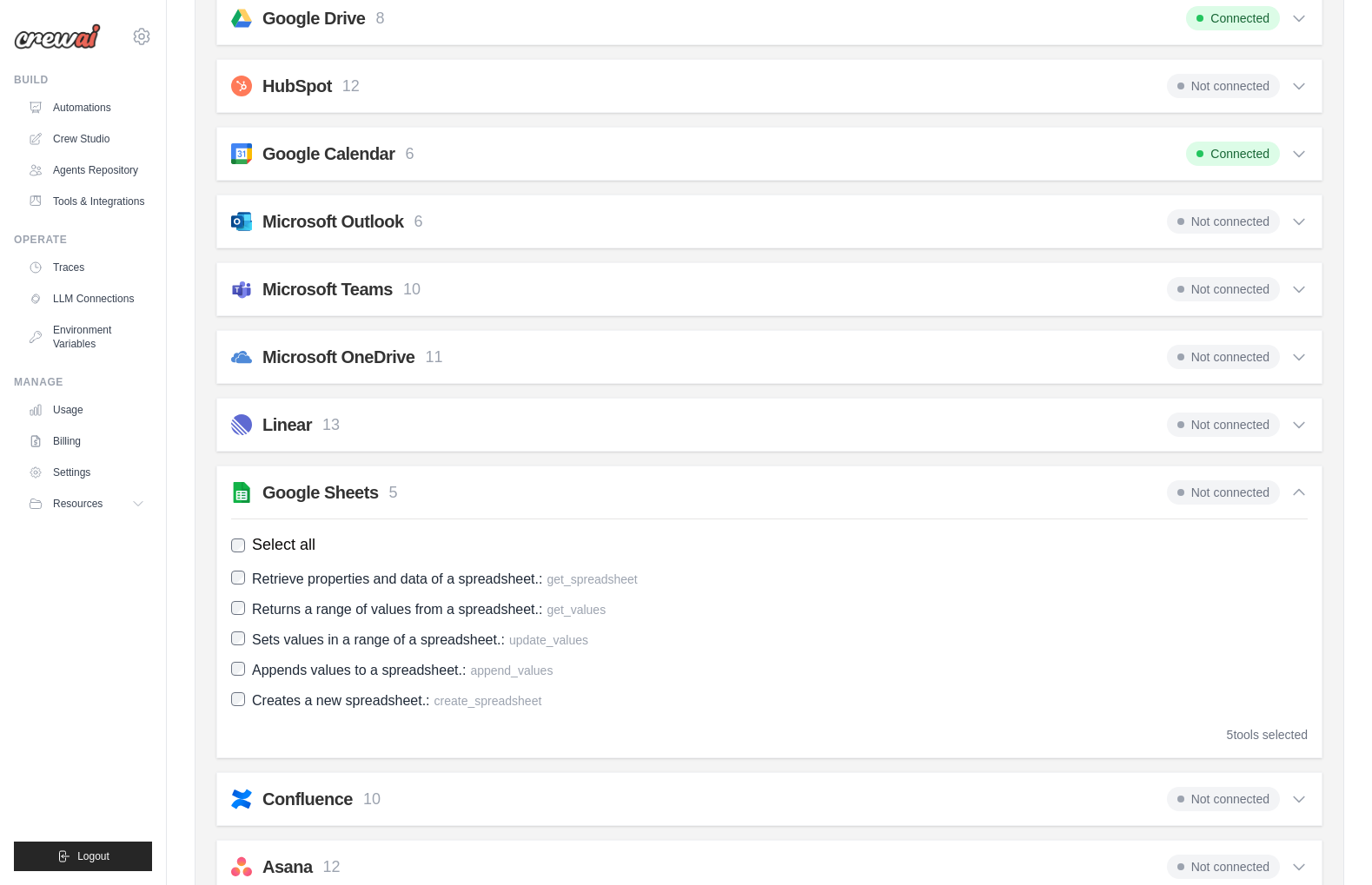
click at [1300, 486] on icon at bounding box center [1298, 492] width 17 height 17
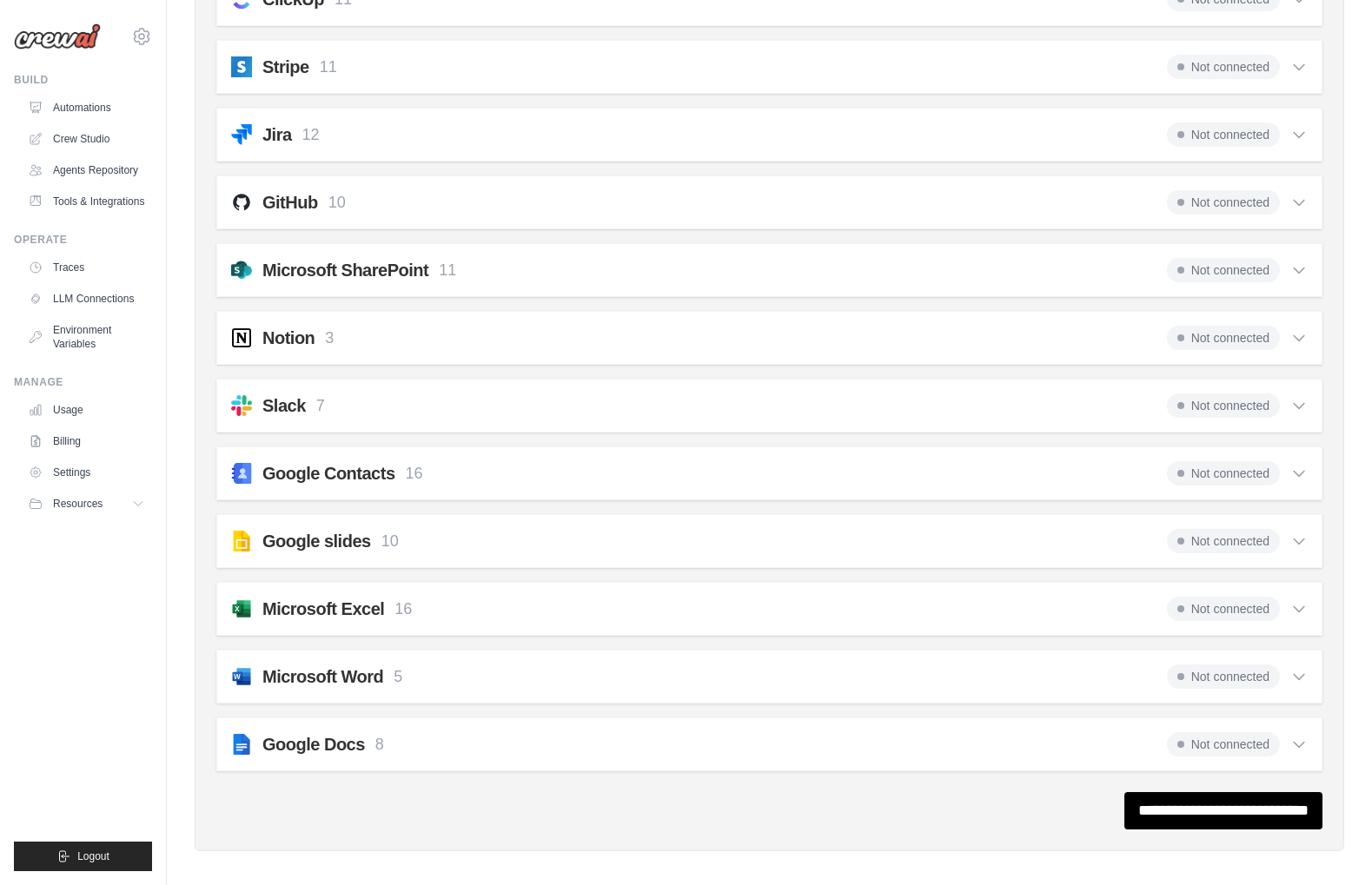
scroll to position [1423, 0]
click at [1216, 602] on span "Not connected" at bounding box center [1223, 607] width 113 height 24
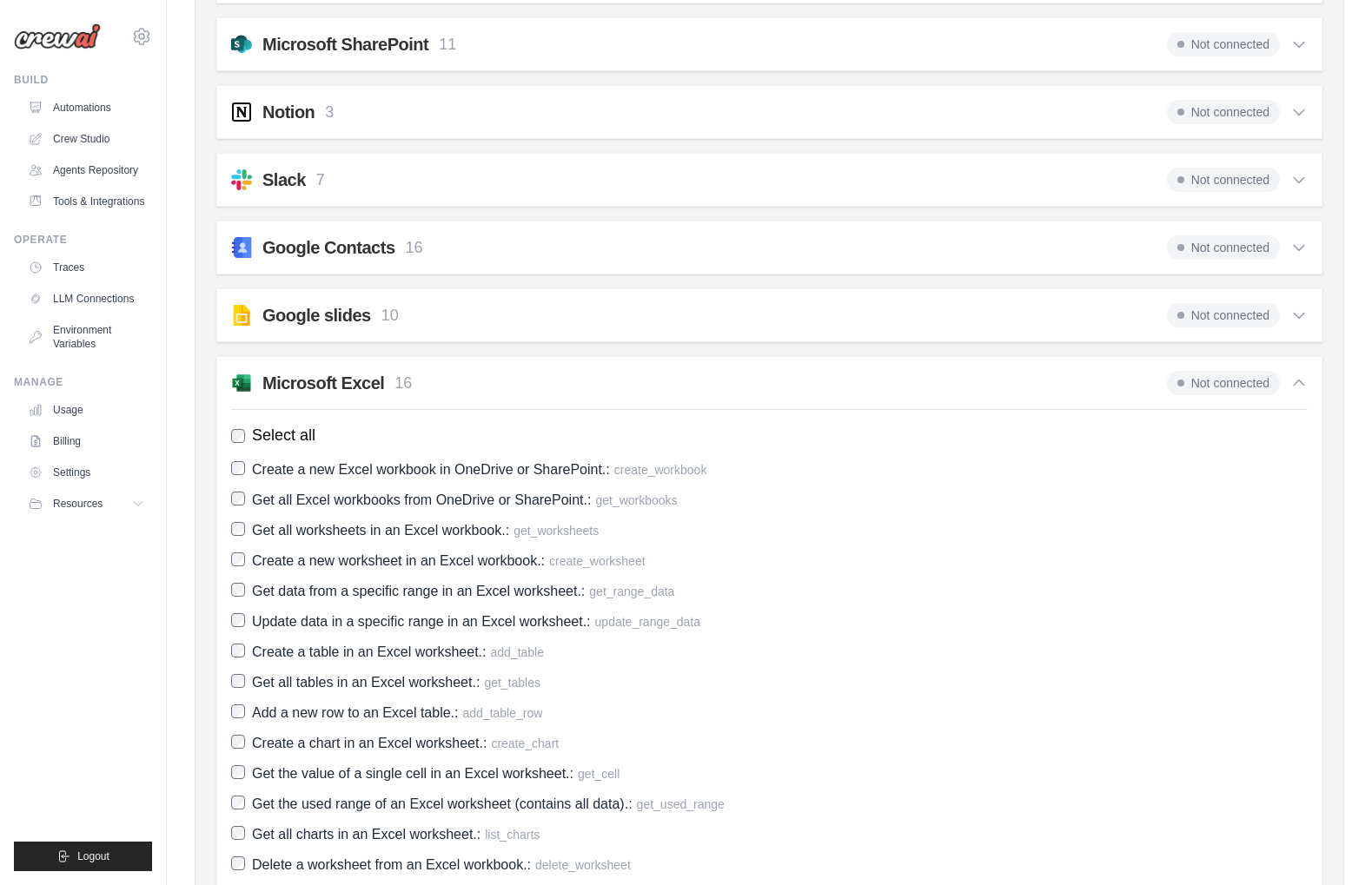
scroll to position [1630, 0]
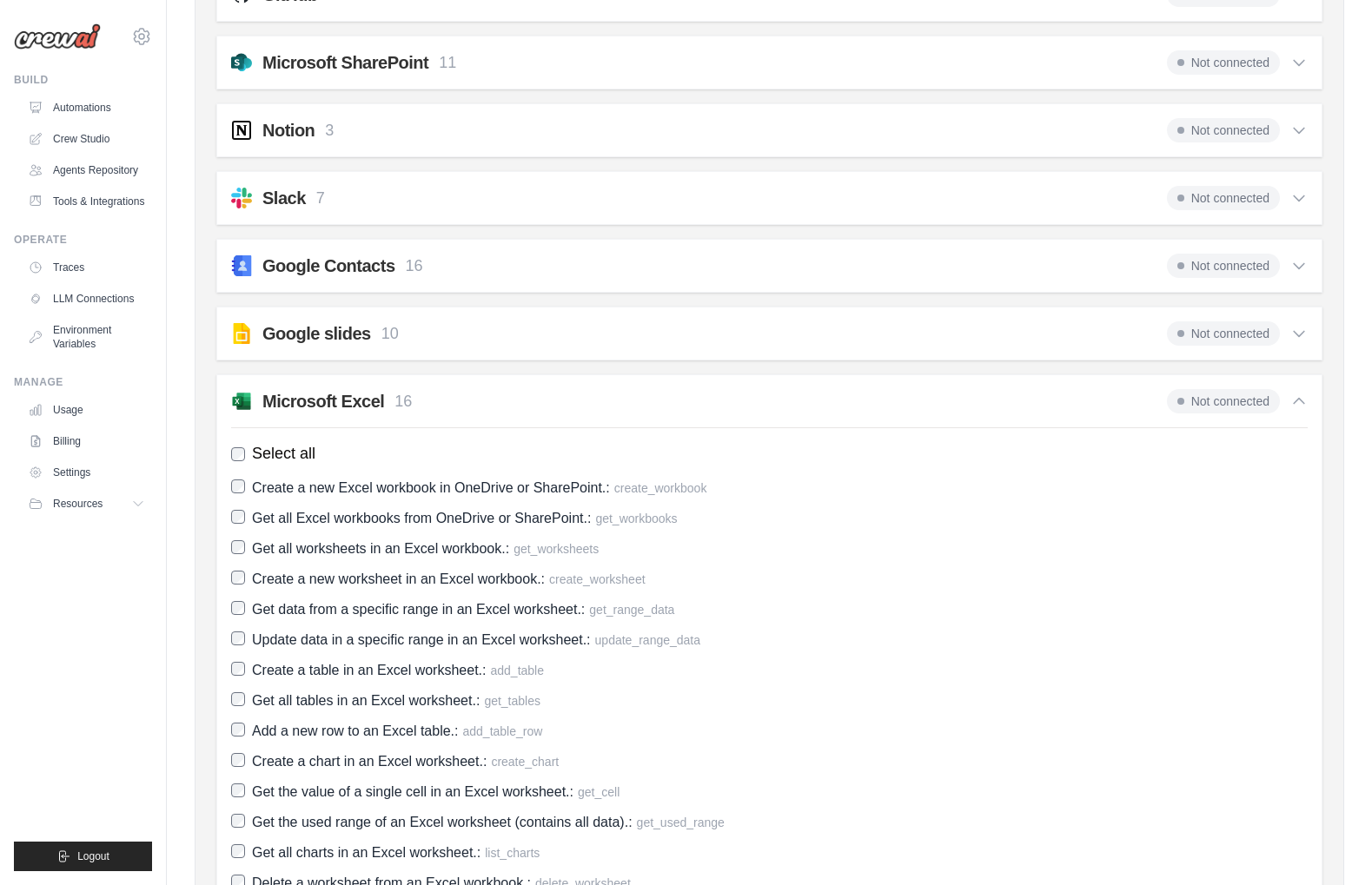
click at [1299, 397] on icon at bounding box center [1298, 400] width 17 height 17
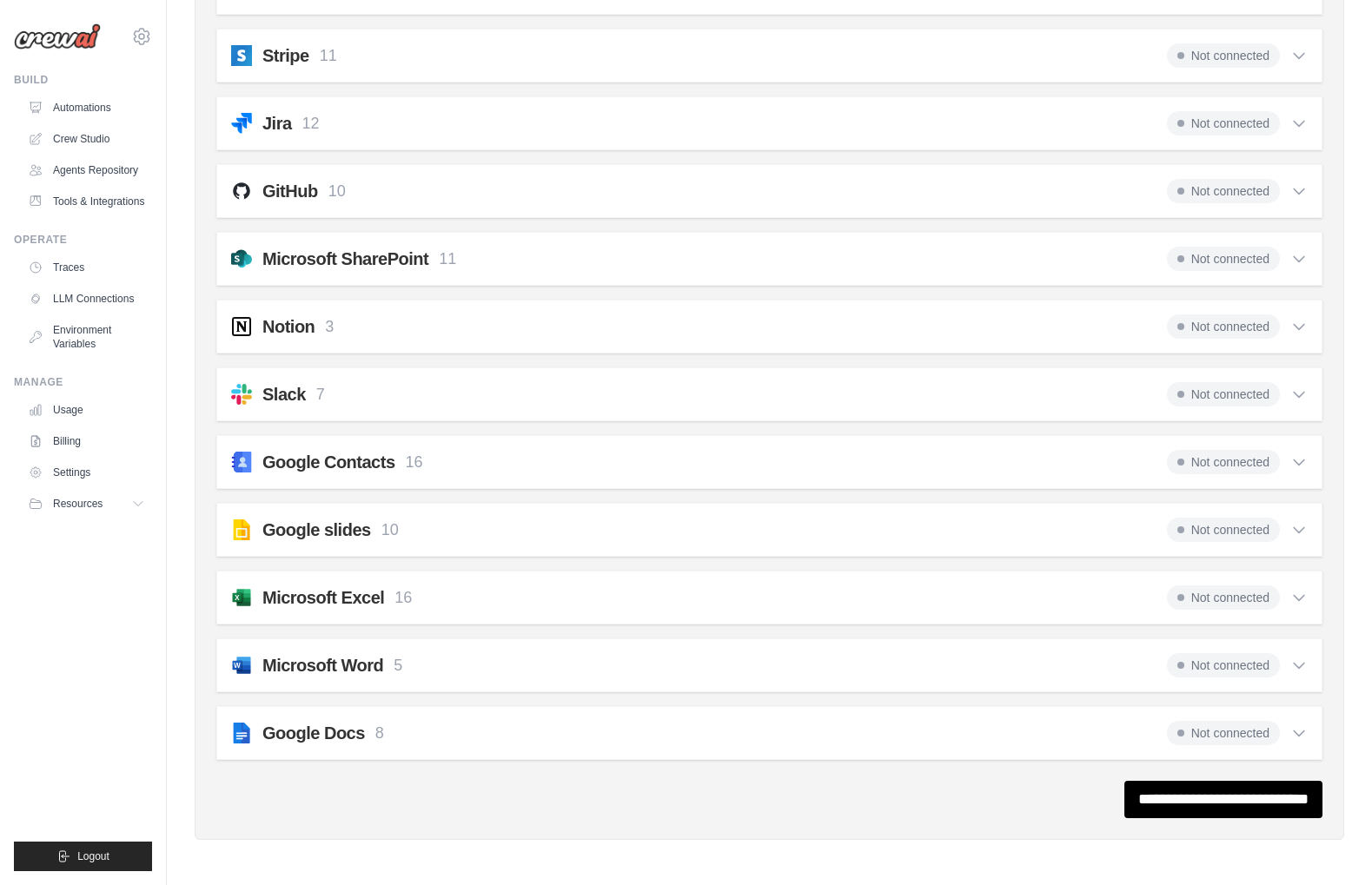
click at [1216, 396] on span "Not connected" at bounding box center [1223, 394] width 113 height 24
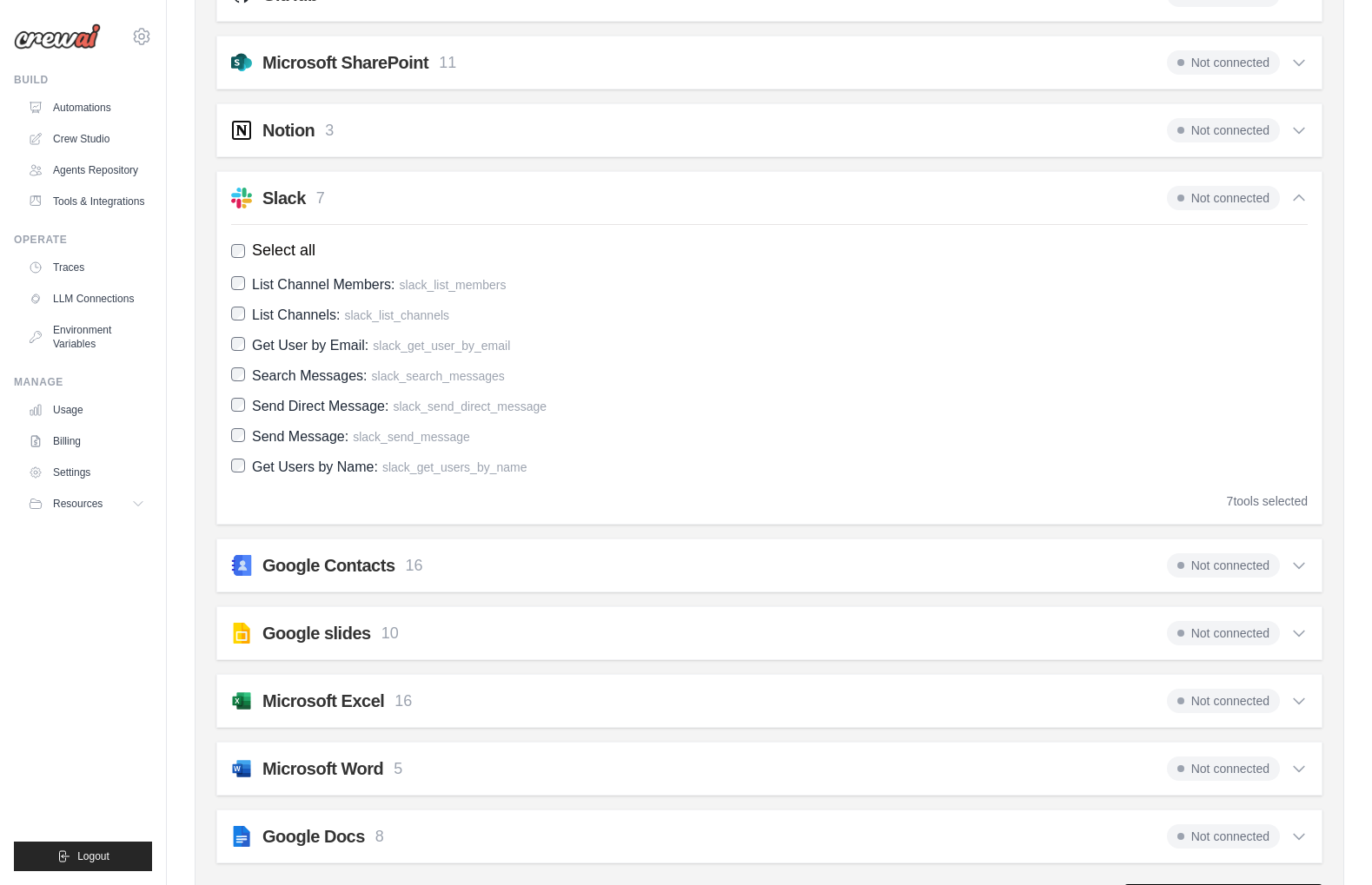
click at [1206, 188] on span "Not connected" at bounding box center [1223, 198] width 113 height 24
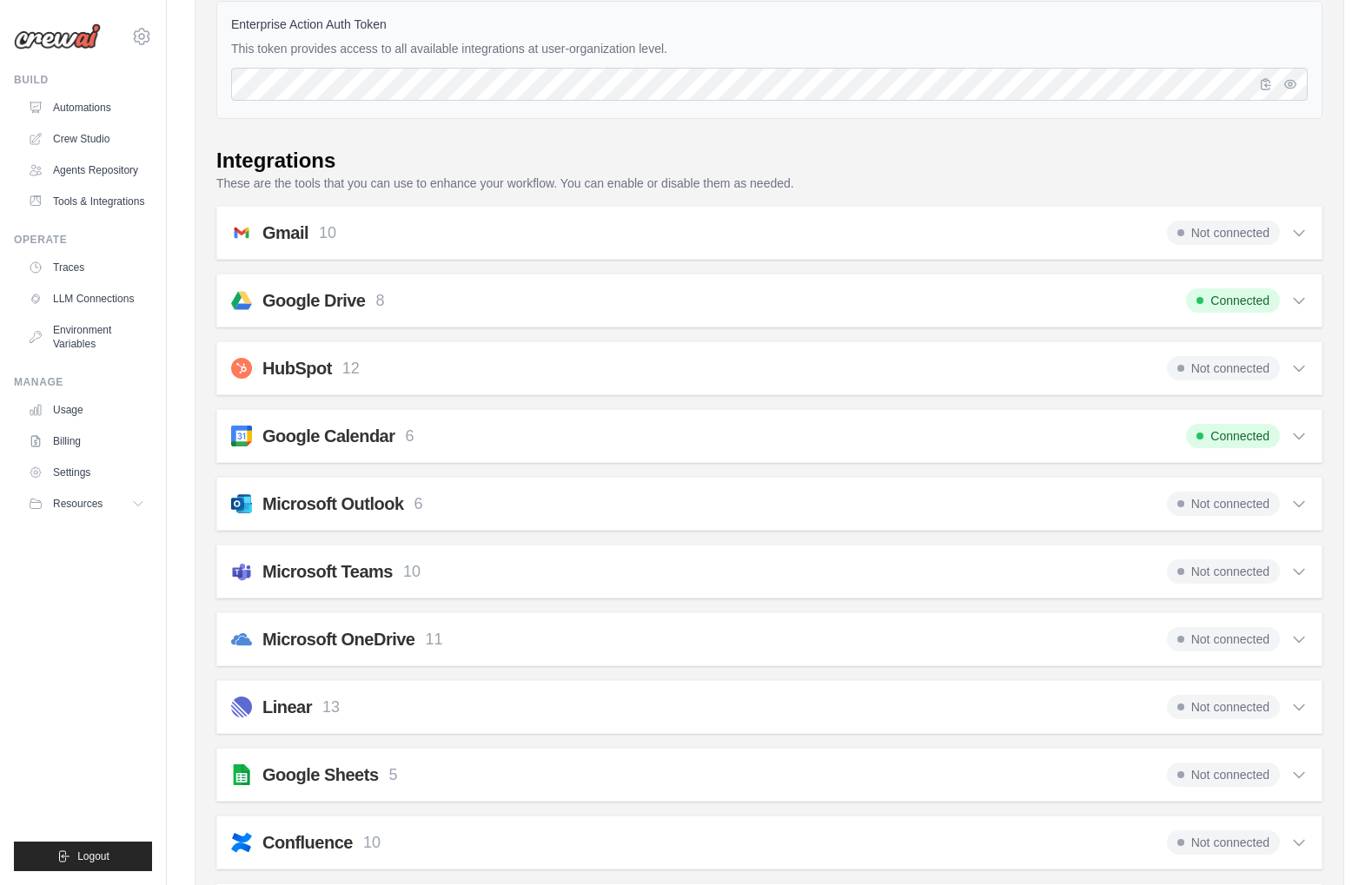
scroll to position [0, 0]
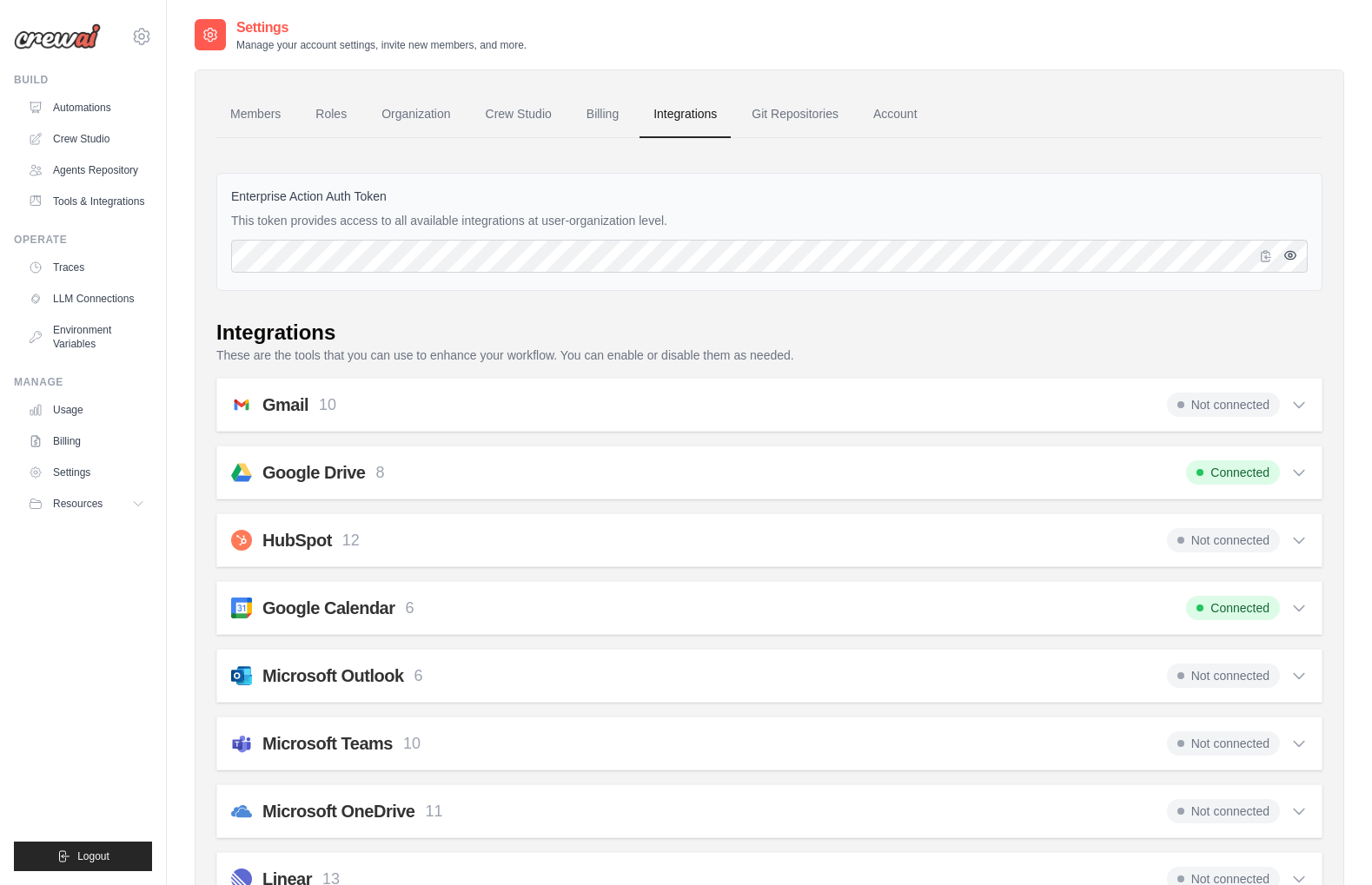
click at [1298, 256] on button "button" at bounding box center [1290, 255] width 21 height 21
click at [571, 285] on div "Enterprise Action Auth Token This token provides access to all available integr…" at bounding box center [768, 231] width 1105 height 118
click at [255, 118] on link "Members" at bounding box center [255, 115] width 78 height 47
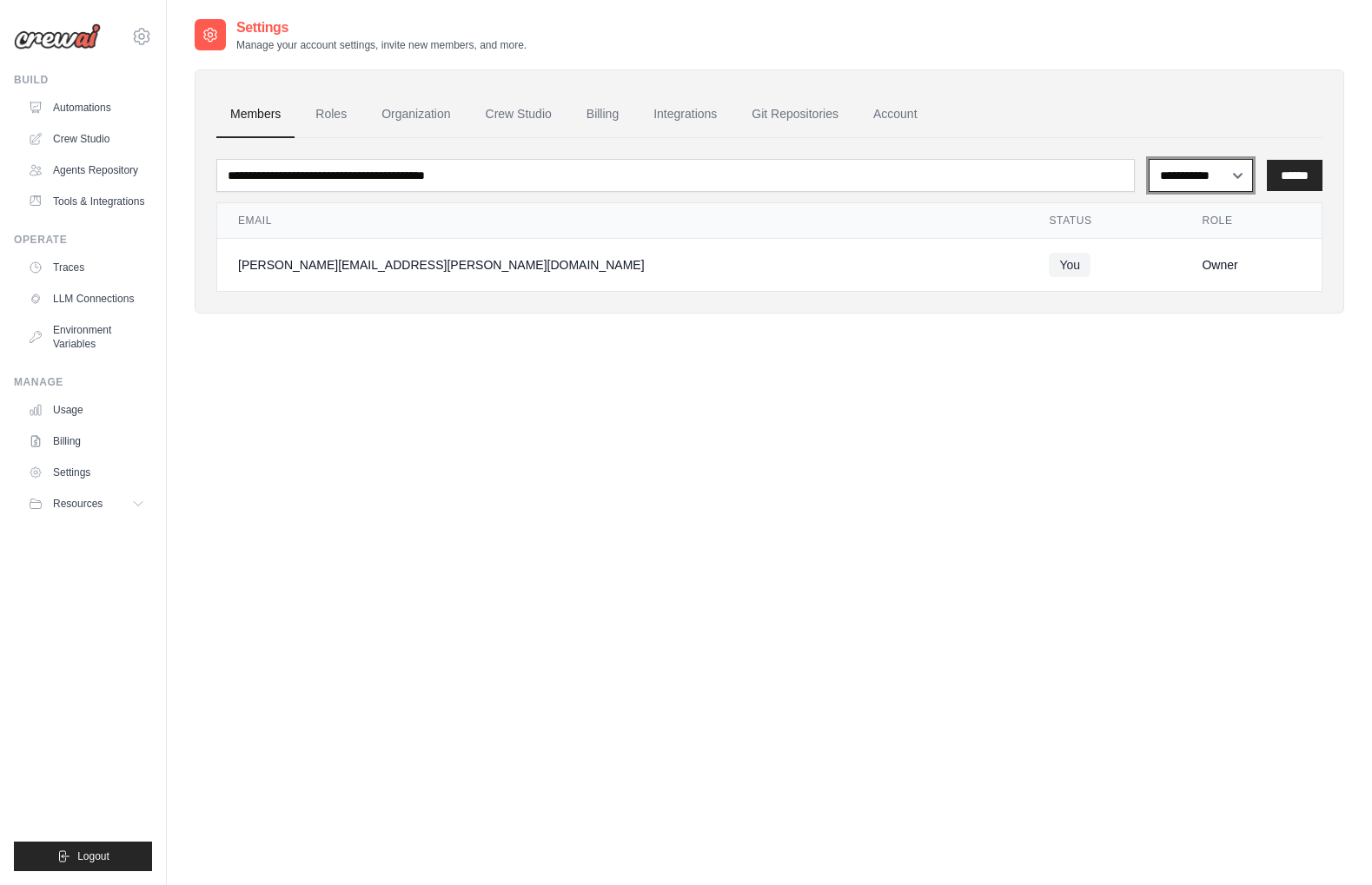
click at [1171, 171] on select "**********" at bounding box center [1201, 175] width 105 height 33
select select "******"
click at [1149, 159] on select "**********" at bounding box center [1201, 175] width 105 height 33
click at [340, 116] on link "Roles" at bounding box center [330, 115] width 59 height 47
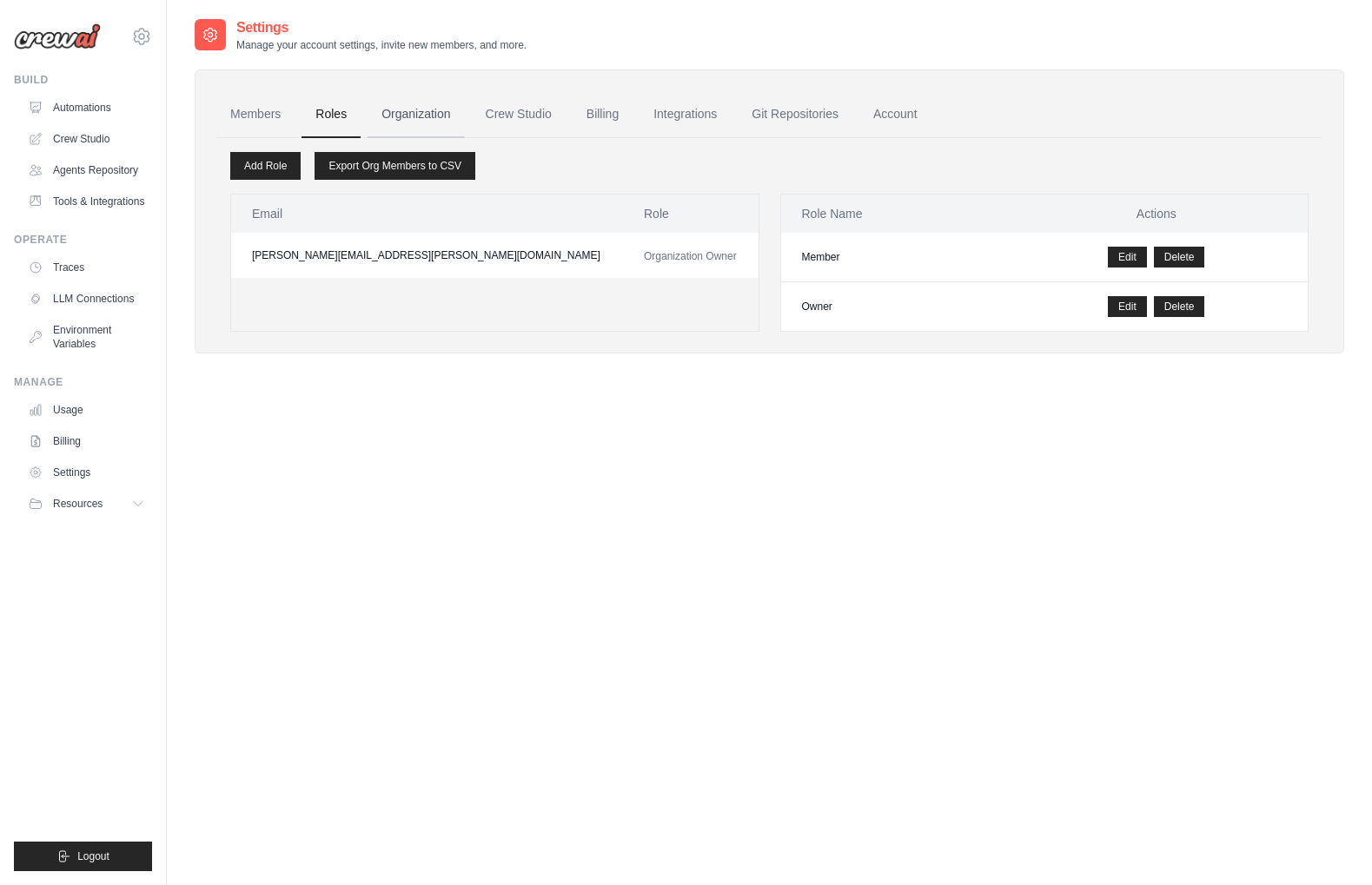
click at [424, 108] on link "Organization" at bounding box center [416, 115] width 97 height 47
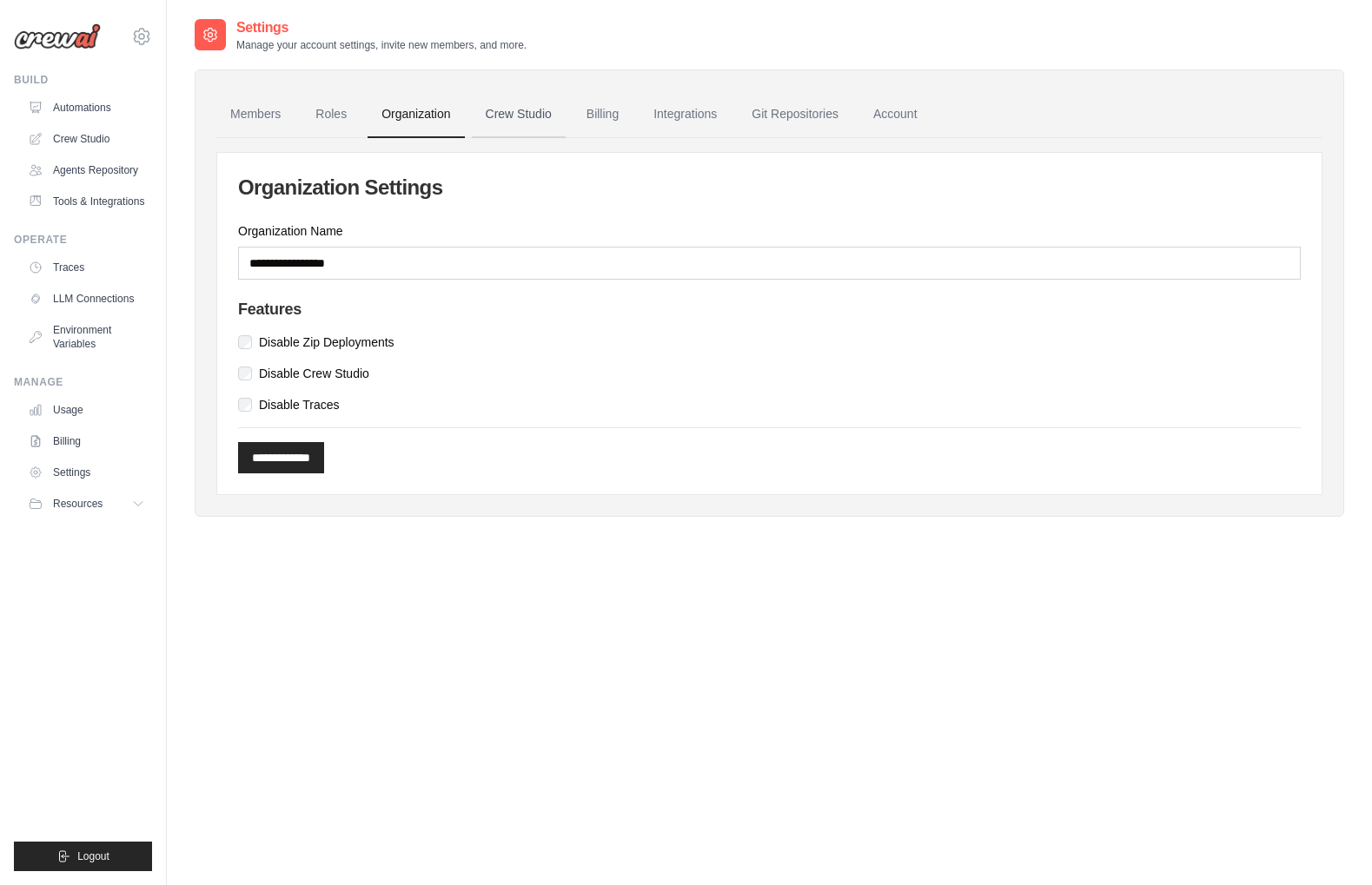
click at [497, 110] on link "Crew Studio" at bounding box center [519, 115] width 94 height 47
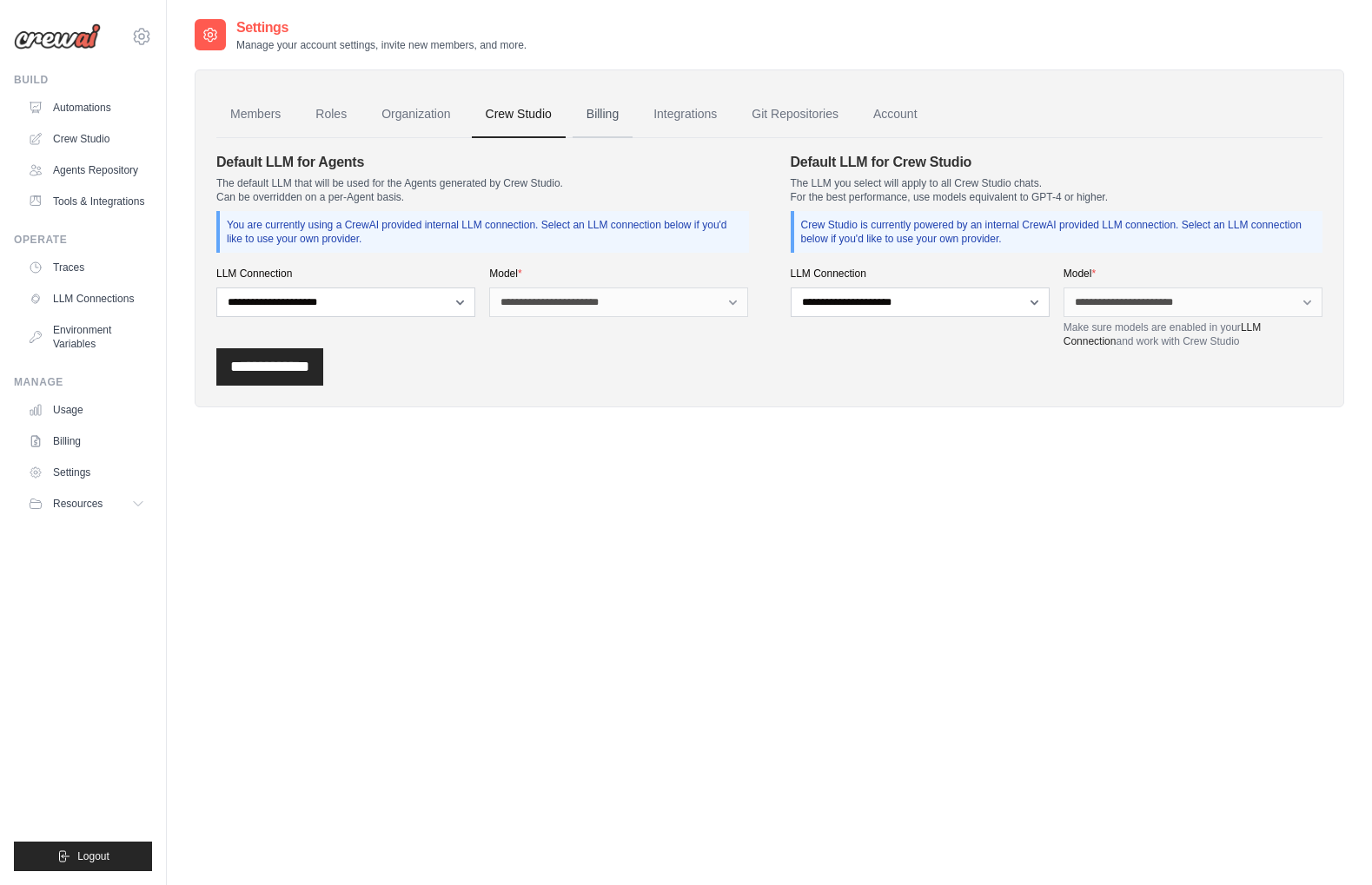
click at [600, 114] on link "Billing" at bounding box center [602, 115] width 60 height 47
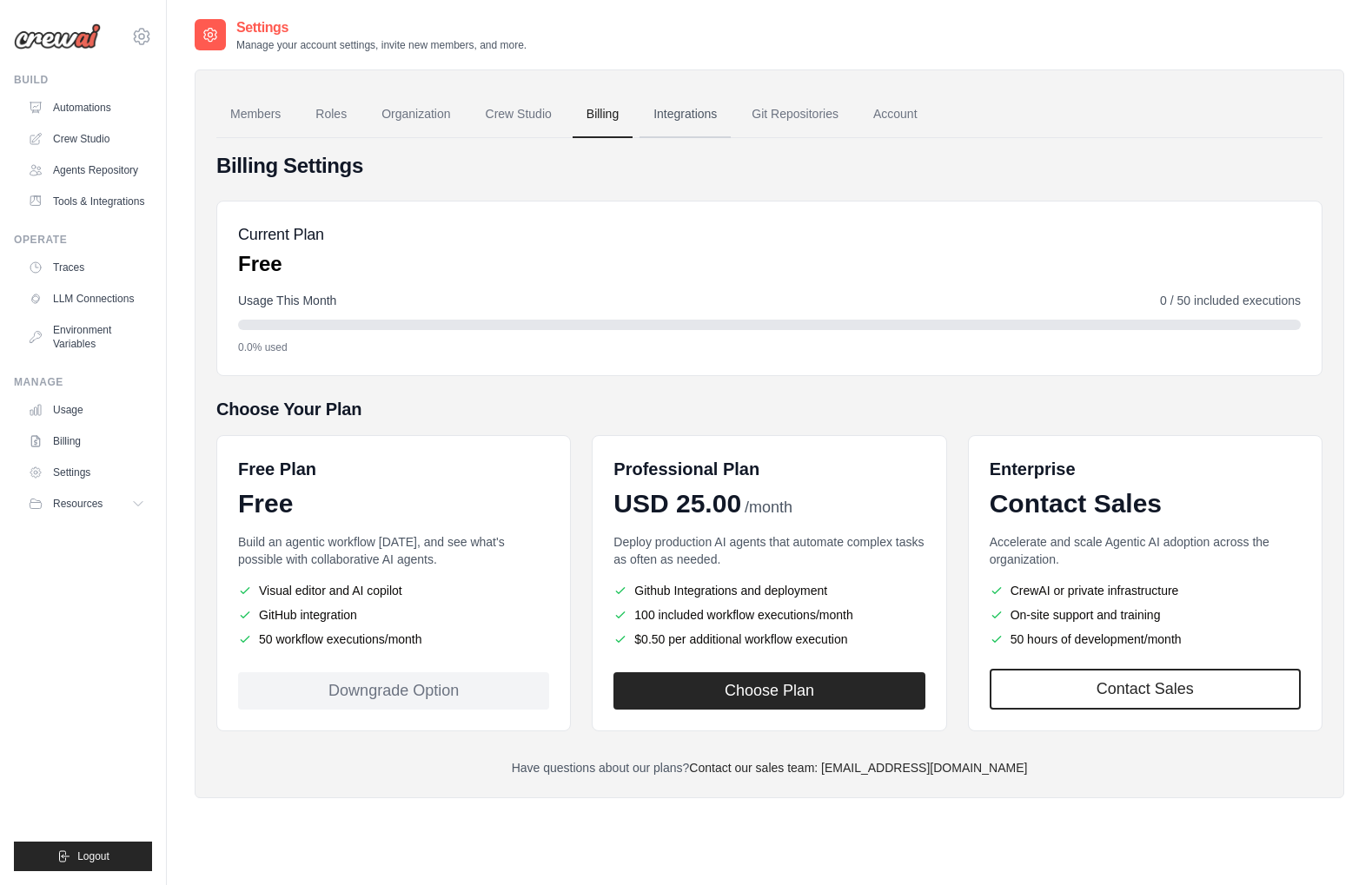
click at [681, 106] on link "Integrations" at bounding box center [684, 115] width 91 height 47
click at [700, 117] on link "Integrations" at bounding box center [684, 115] width 91 height 47
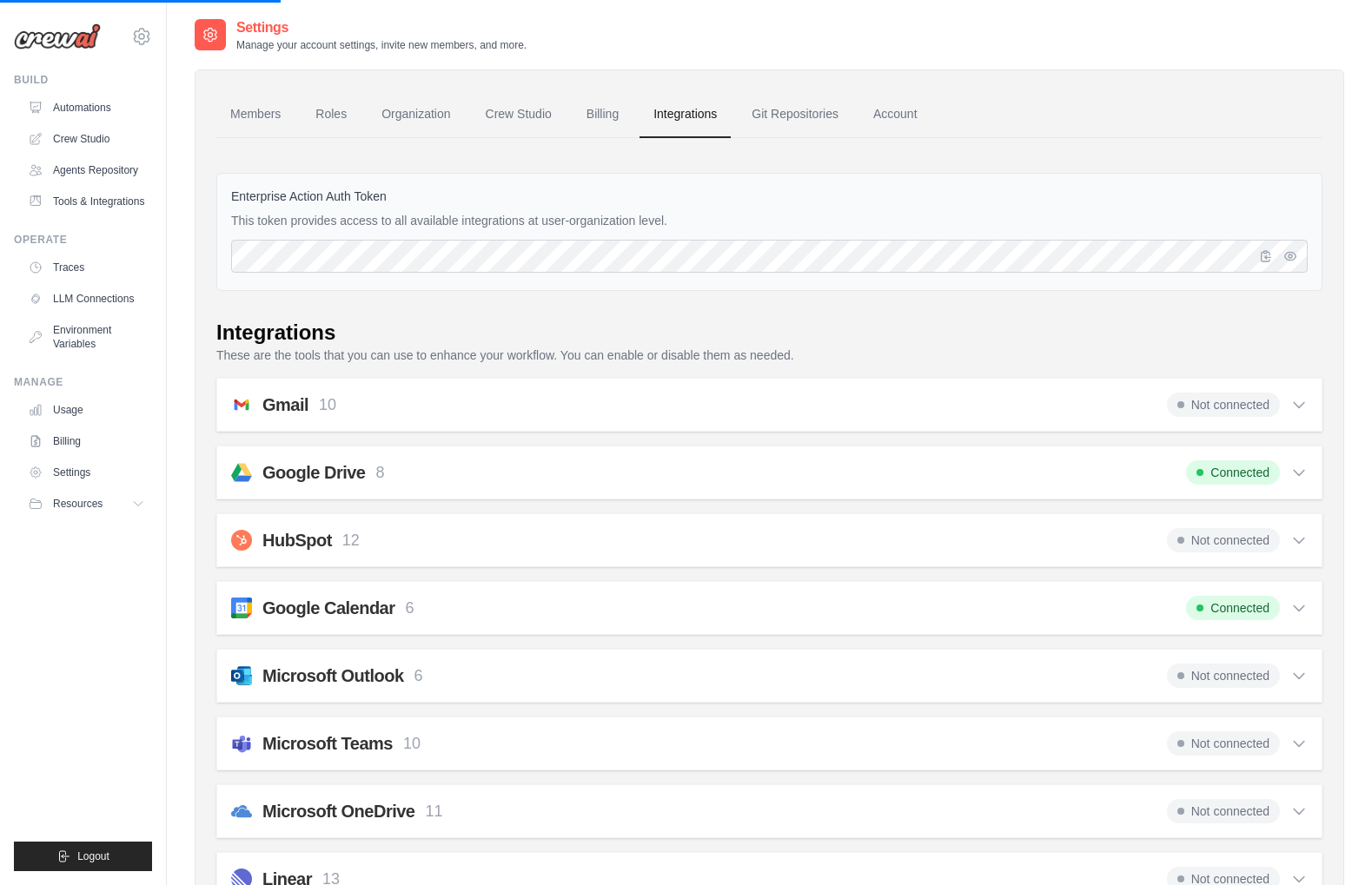
click at [1217, 401] on span "Not connected" at bounding box center [1223, 404] width 113 height 24
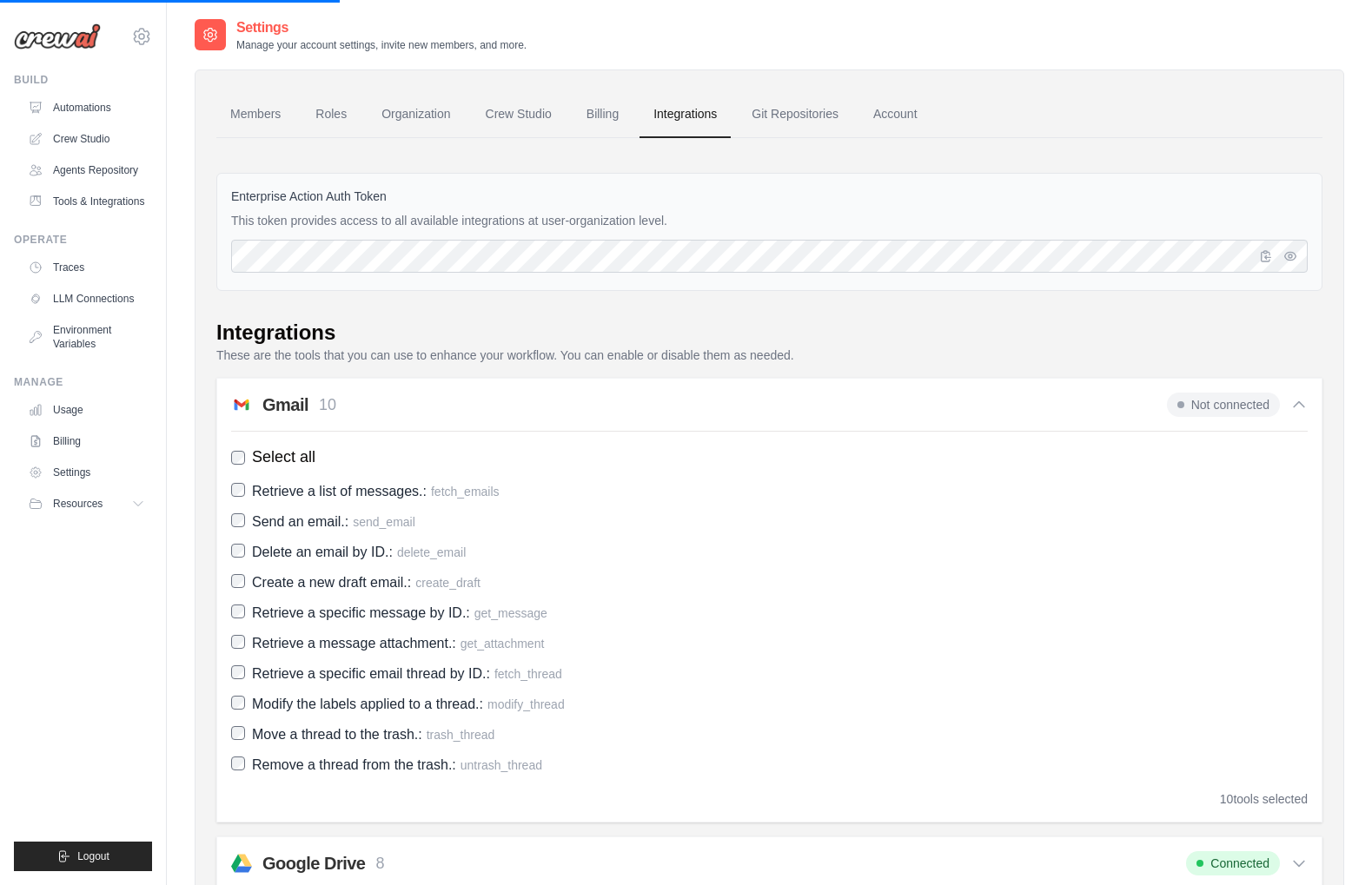
click at [258, 466] on span "Select all" at bounding box center [284, 457] width 63 height 24
click at [1297, 407] on icon at bounding box center [1298, 404] width 17 height 17
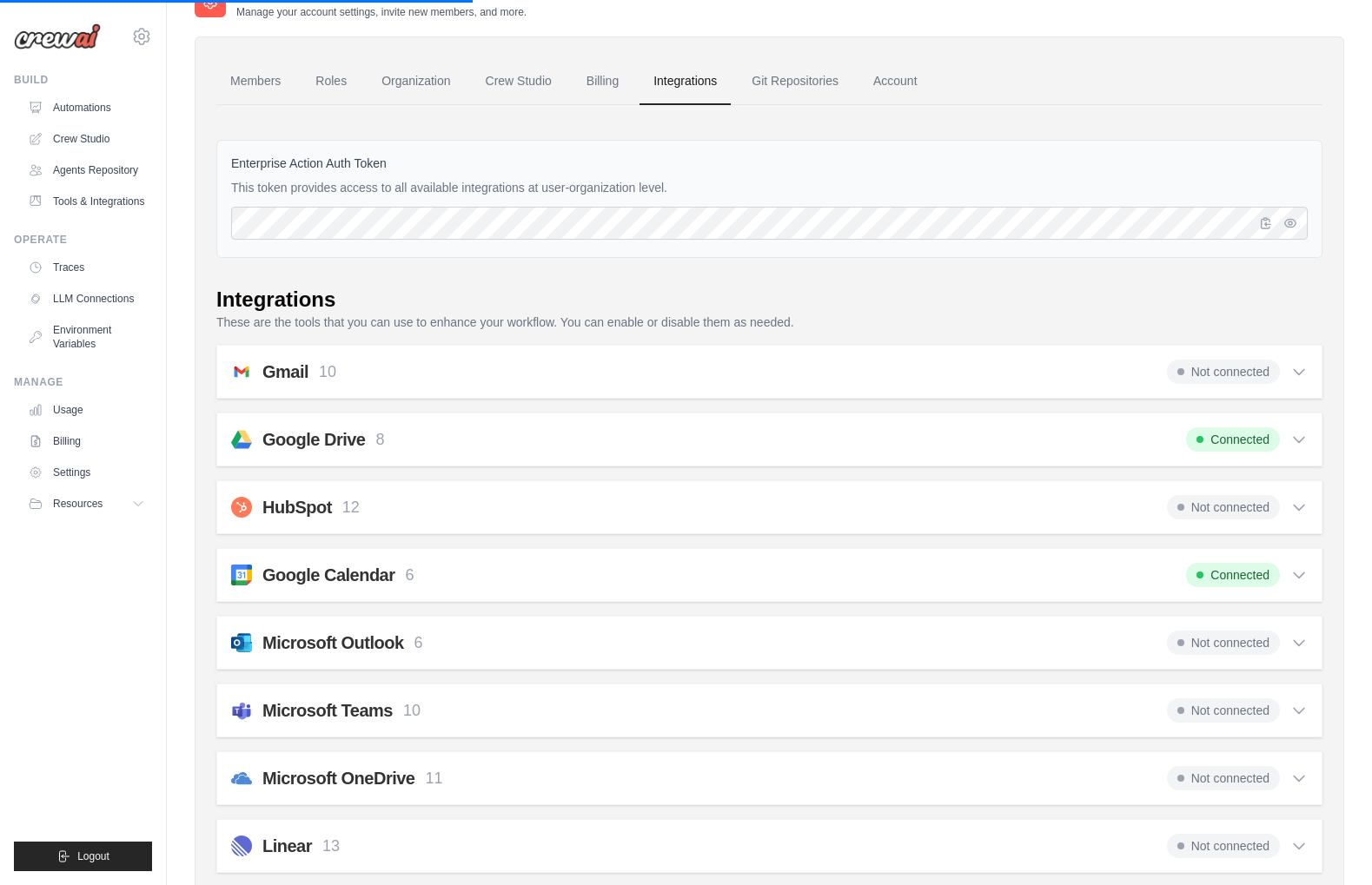
scroll to position [35, 0]
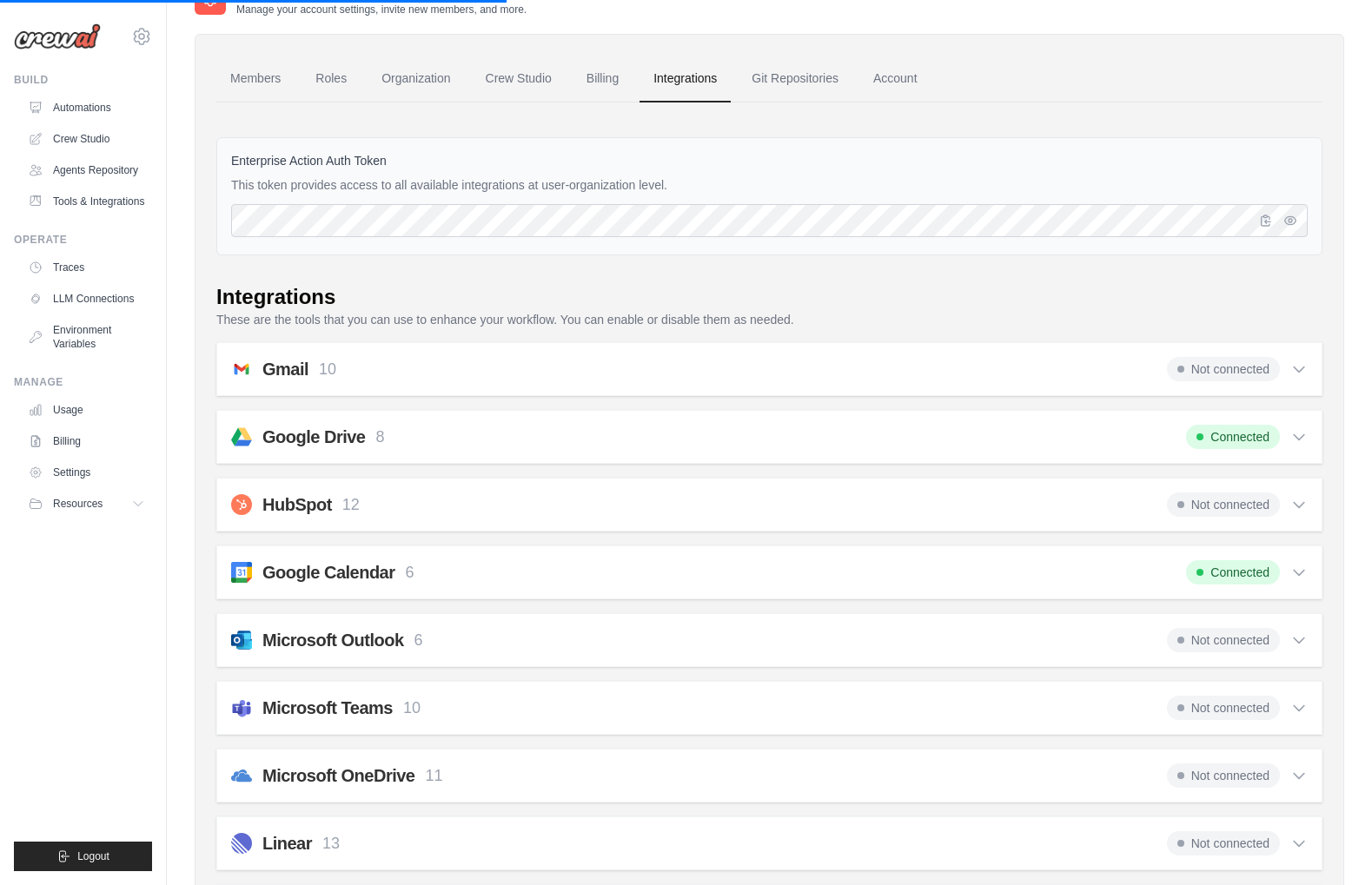
click at [1224, 576] on span "Connected" at bounding box center [1233, 572] width 94 height 24
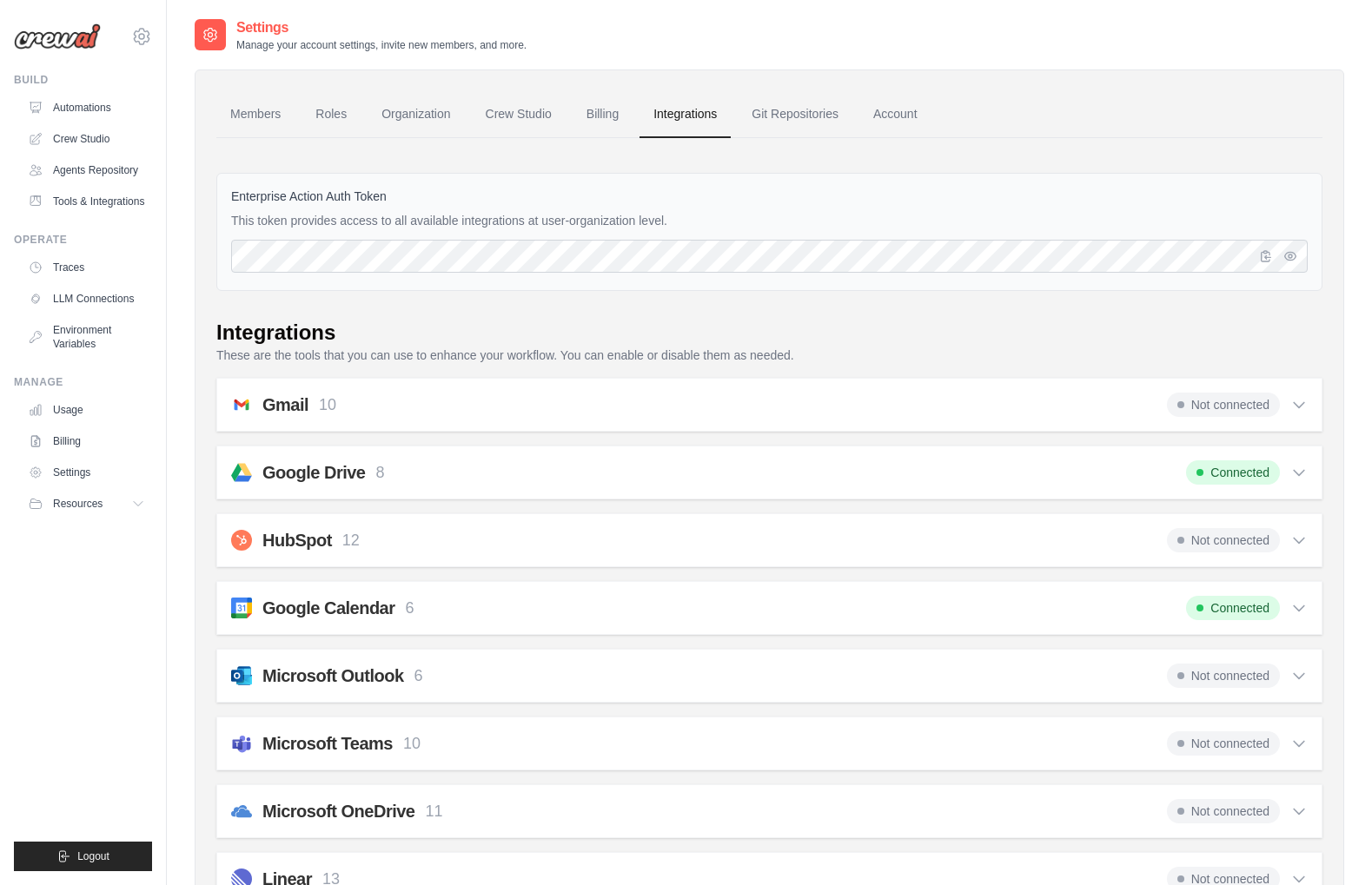
click at [1298, 607] on icon at bounding box center [1298, 607] width 17 height 17
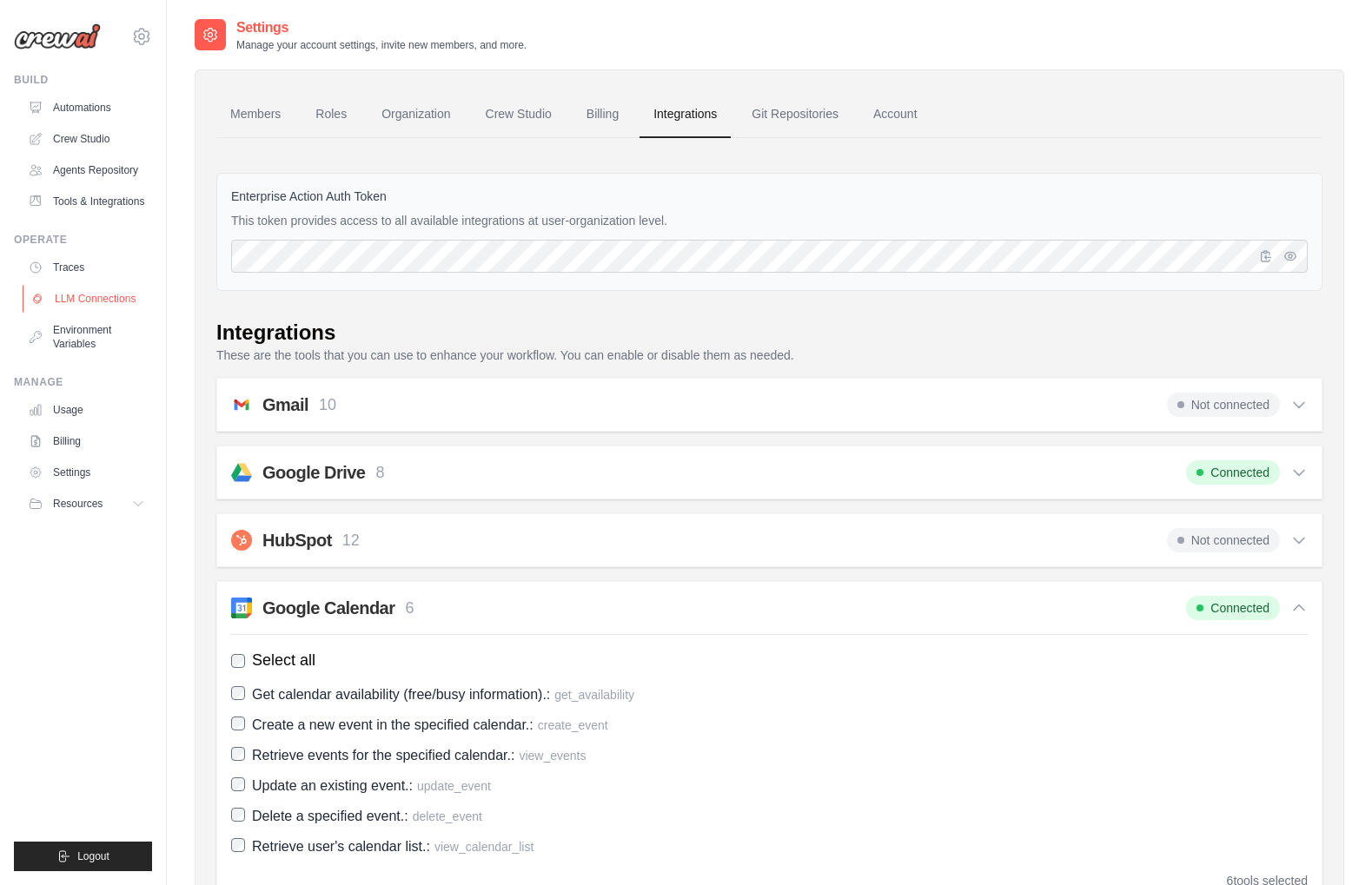
click at [93, 298] on link "LLM Connections" at bounding box center [88, 298] width 131 height 28
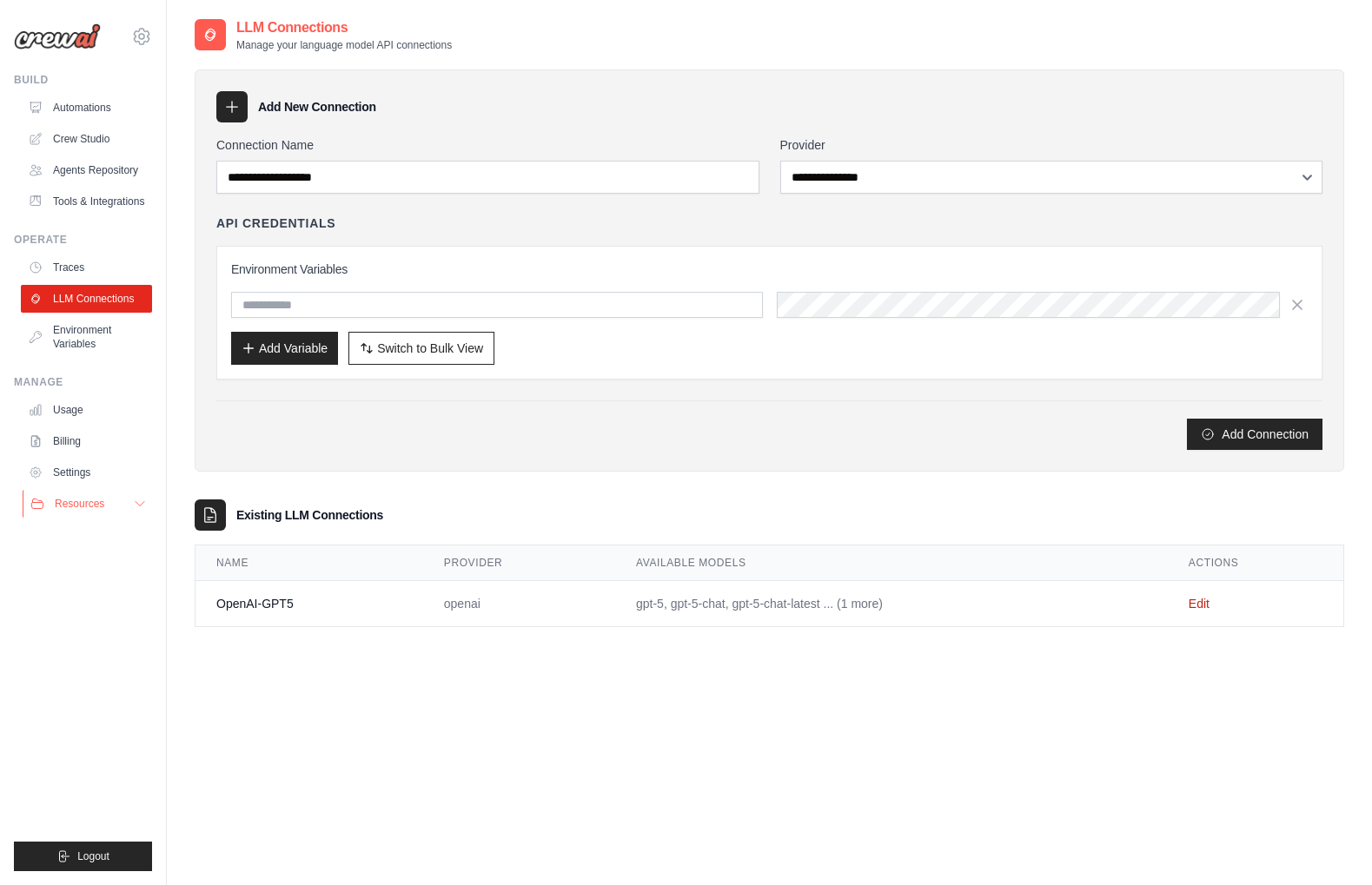
click at [88, 496] on button "Resources" at bounding box center [88, 504] width 131 height 28
click at [272, 670] on div "**********" at bounding box center [769, 459] width 1150 height 885
click at [60, 36] on img at bounding box center [57, 36] width 87 height 26
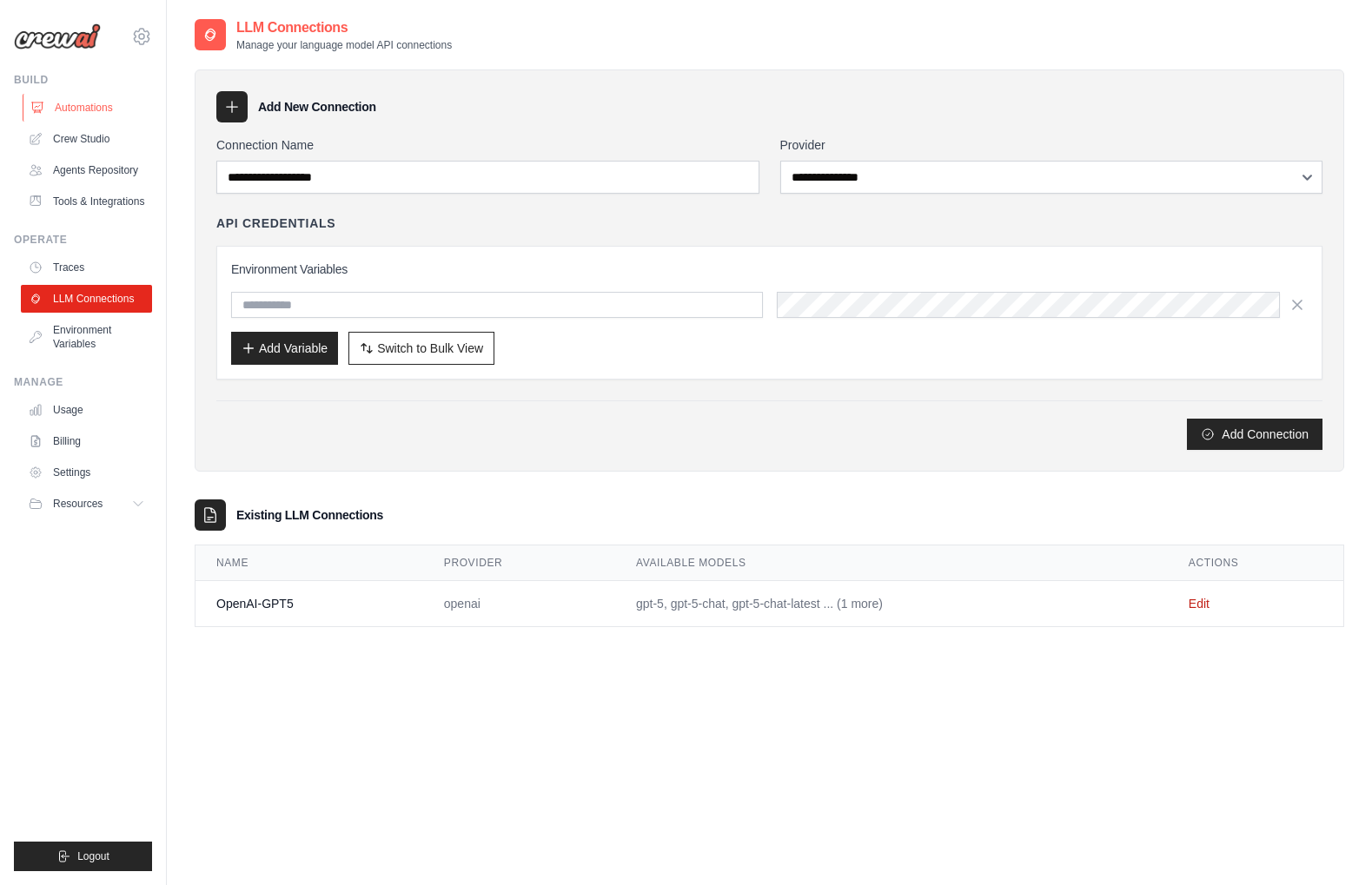
click at [80, 104] on link "Automations" at bounding box center [88, 108] width 131 height 28
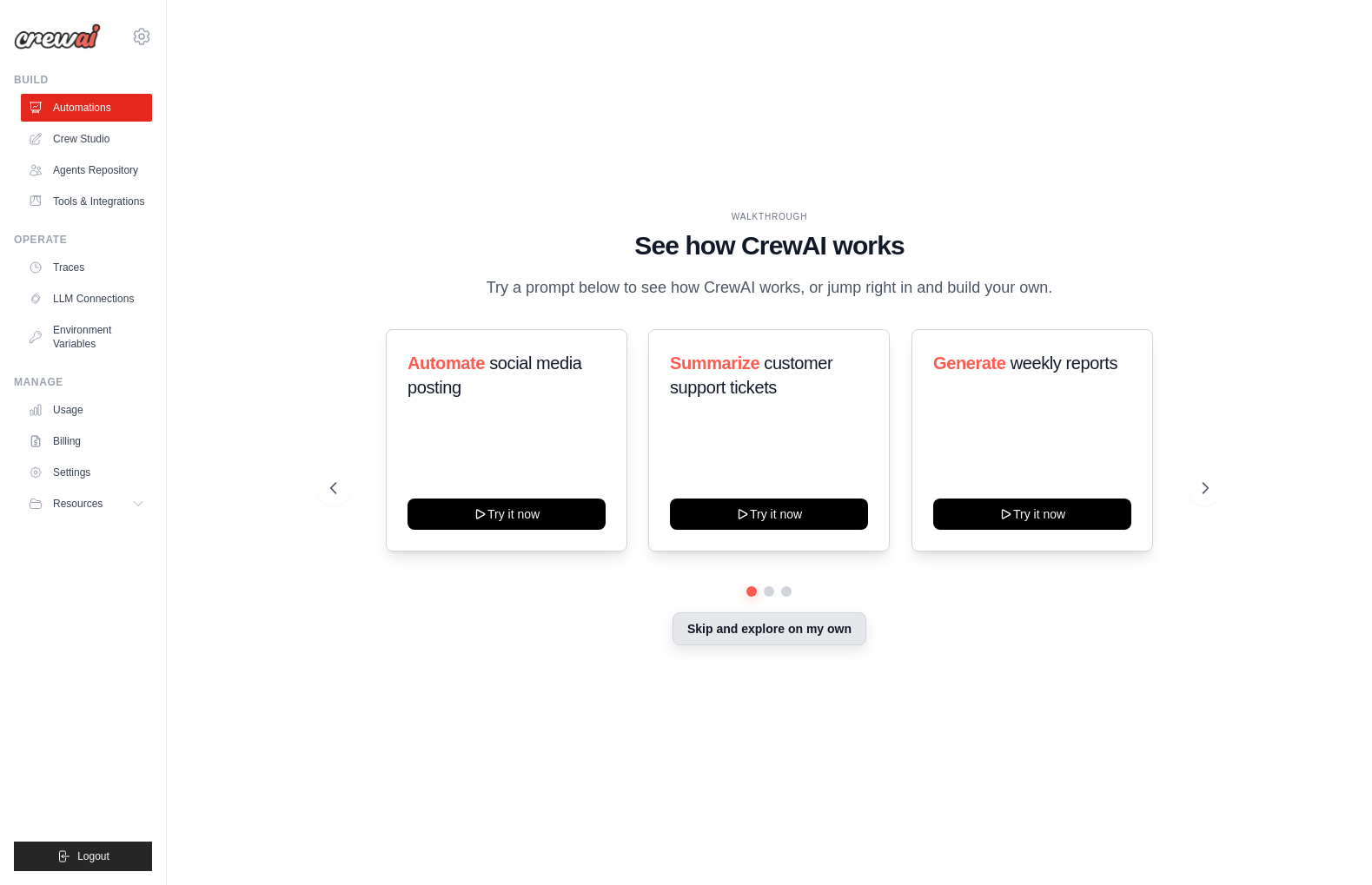
click at [816, 618] on button "Skip and explore on my own" at bounding box center [769, 629] width 193 height 33
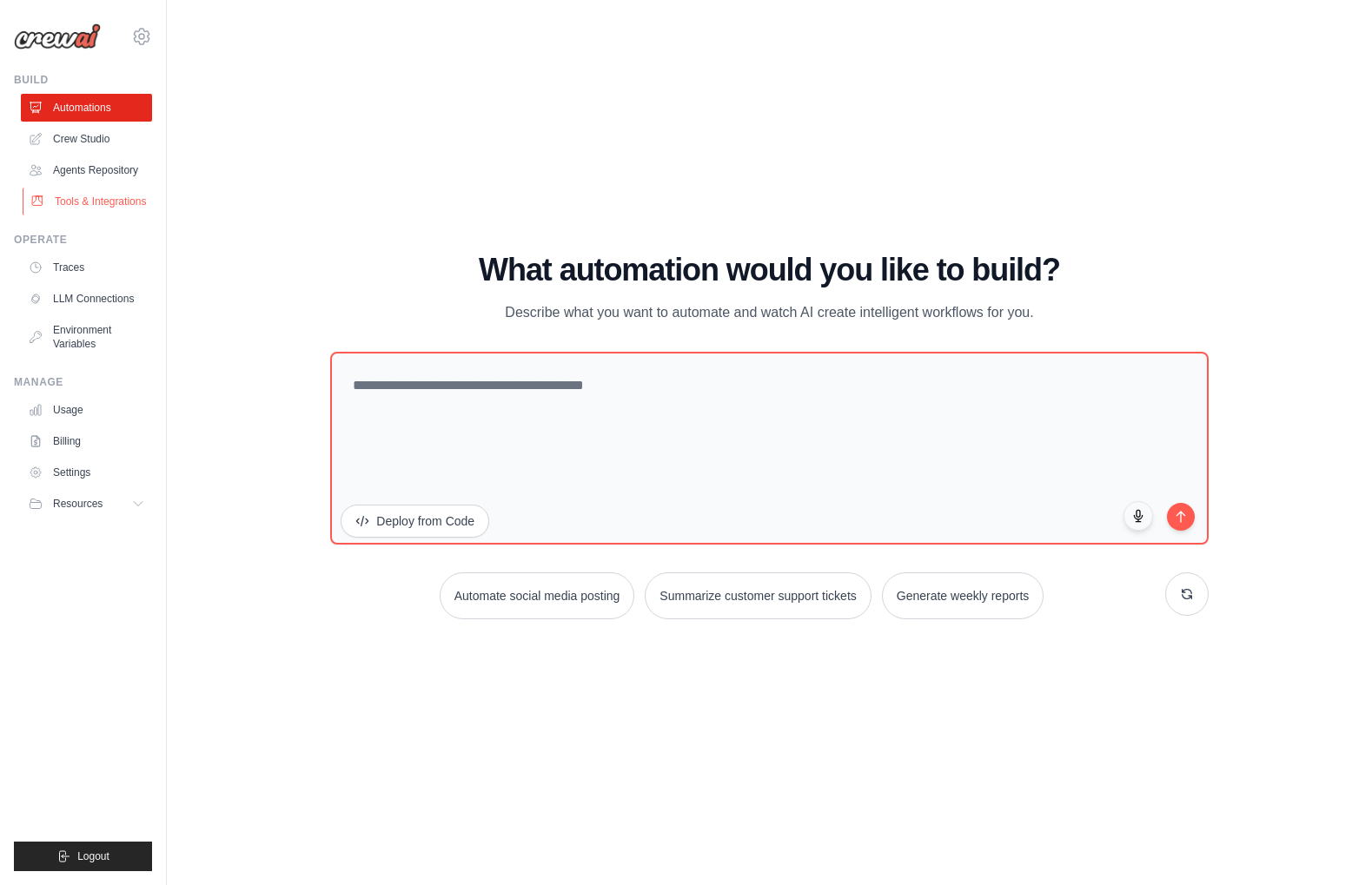
click at [133, 194] on link "Tools & Integrations" at bounding box center [88, 202] width 131 height 28
